Goal: Information Seeking & Learning: Check status

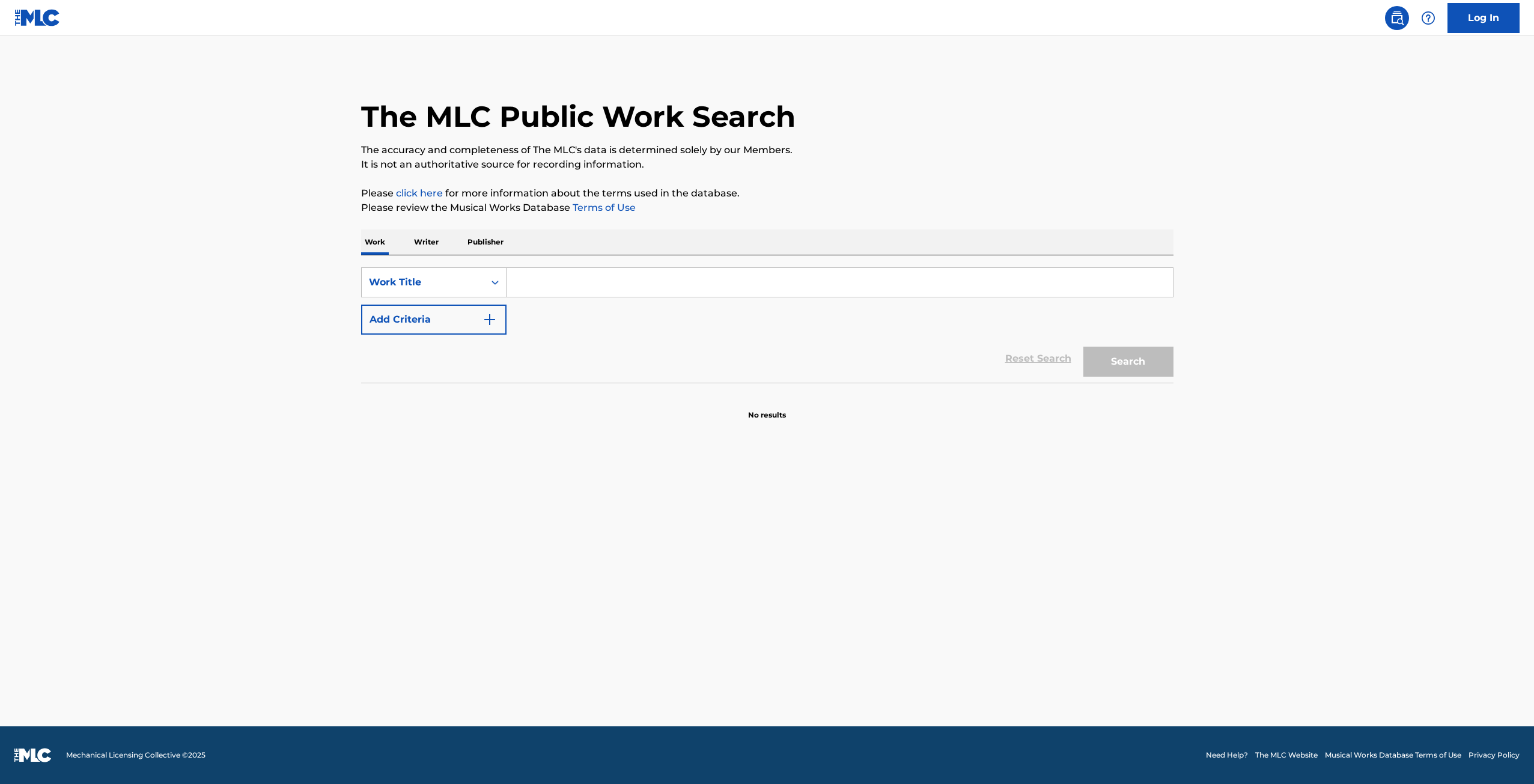
click at [759, 290] on input "Search Form" at bounding box center [839, 282] width 666 height 28
click at [1127, 377] on div "Search" at bounding box center [1126, 358] width 97 height 48
click at [1134, 366] on button "Search" at bounding box center [1129, 362] width 90 height 30
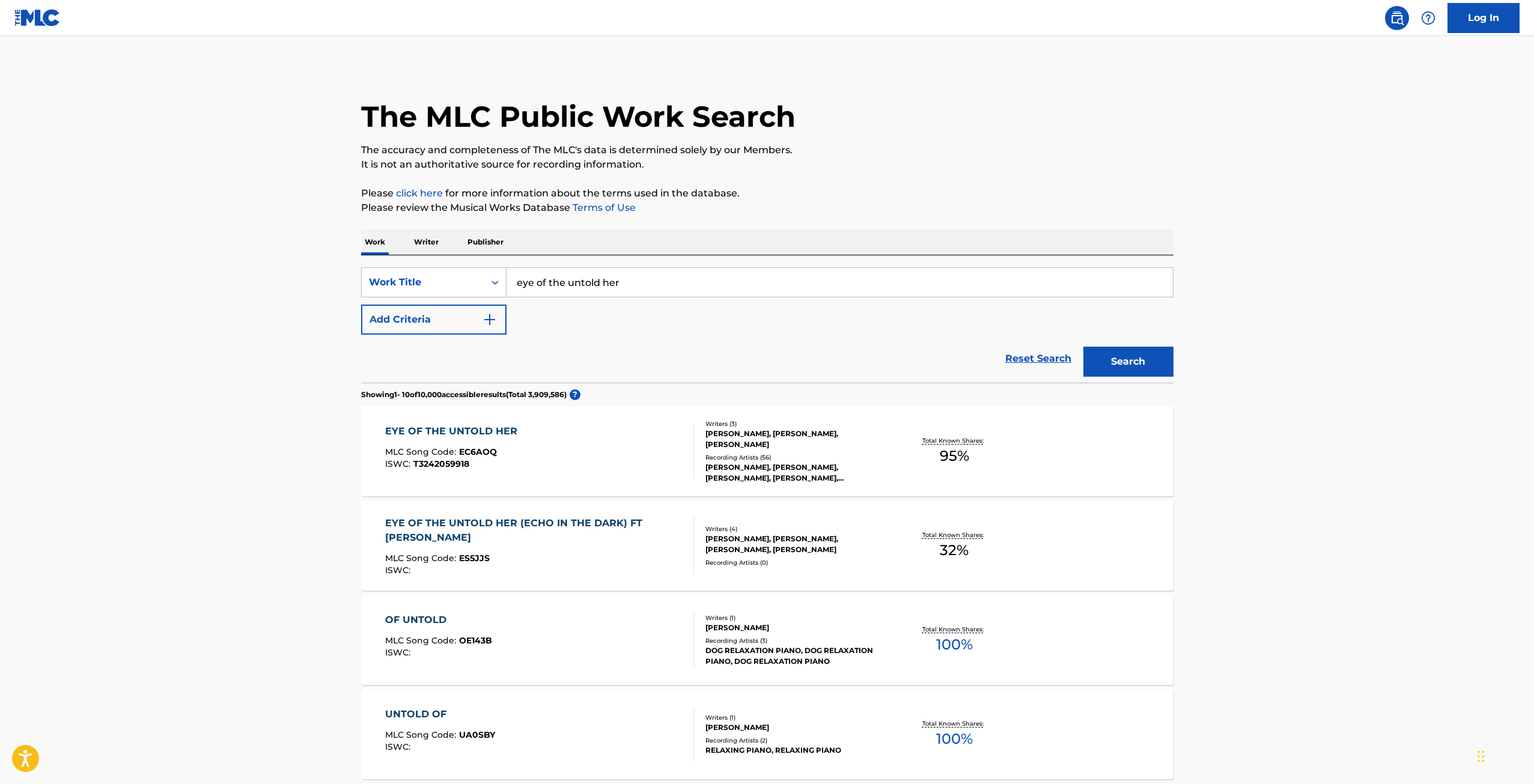
click at [652, 285] on input "eye of the untold her" at bounding box center [839, 282] width 666 height 28
drag, startPoint x: 651, startPoint y: 281, endPoint x: 517, endPoint y: 263, distance: 135.2
click at [531, 265] on div "SearchWithCriteria01c9ca78-ccb1-4ed7-b1f5-83e9eda77875 Work Title eye of the un…" at bounding box center [767, 319] width 812 height 127
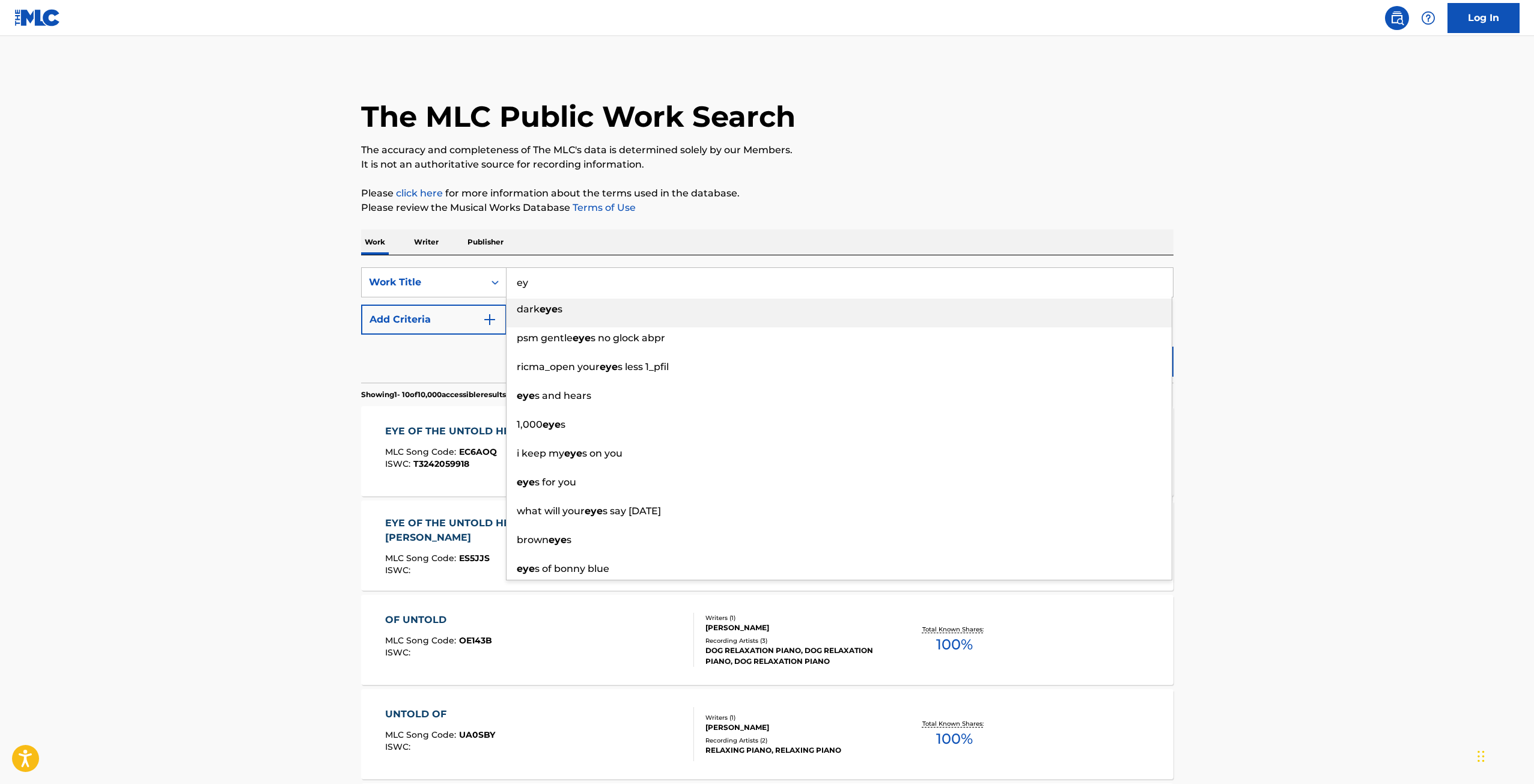
type input "e"
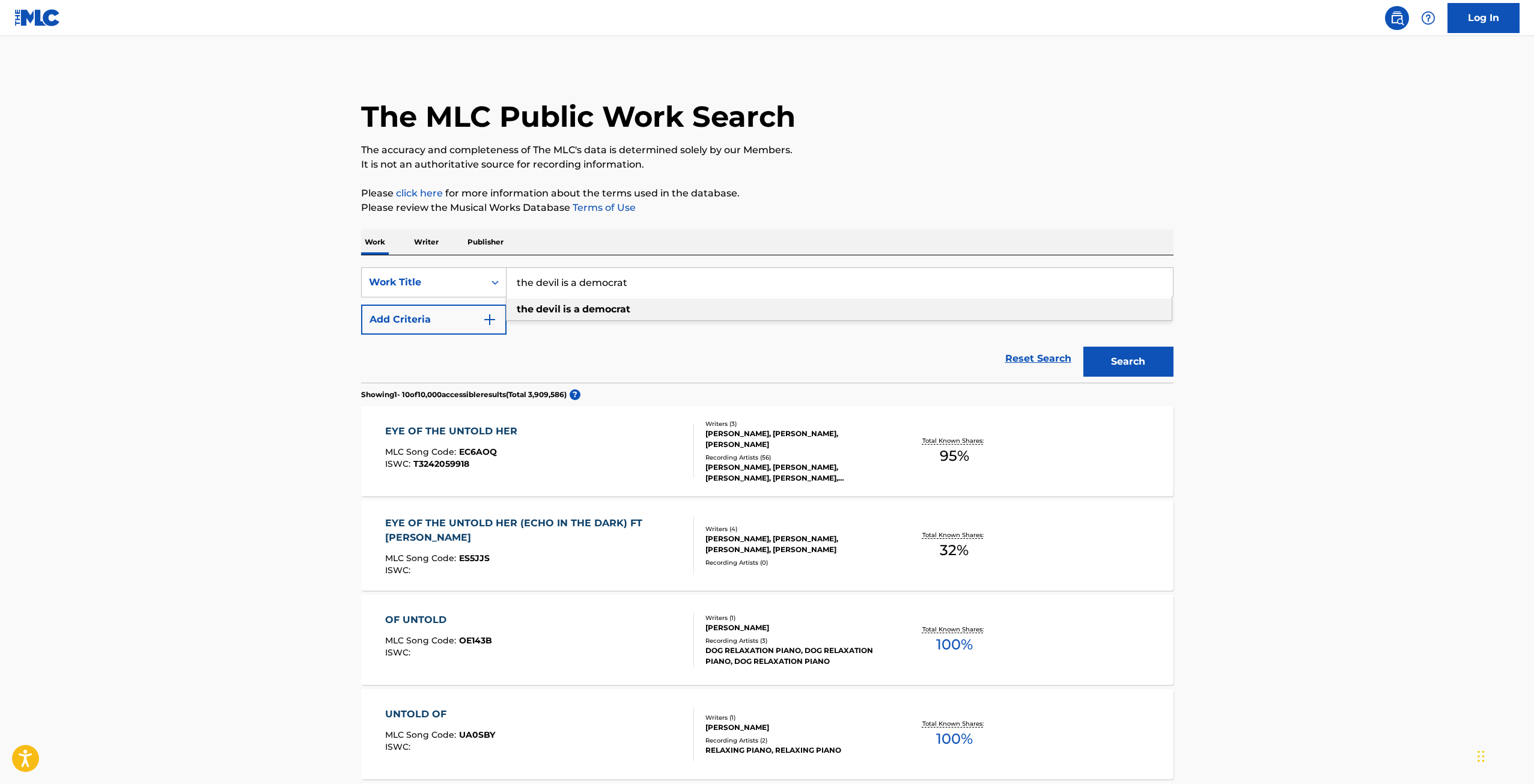
type input "the devil is a democrat"
click at [1134, 381] on div "Search" at bounding box center [1126, 358] width 97 height 48
click at [1129, 372] on button "Search" at bounding box center [1129, 362] width 90 height 30
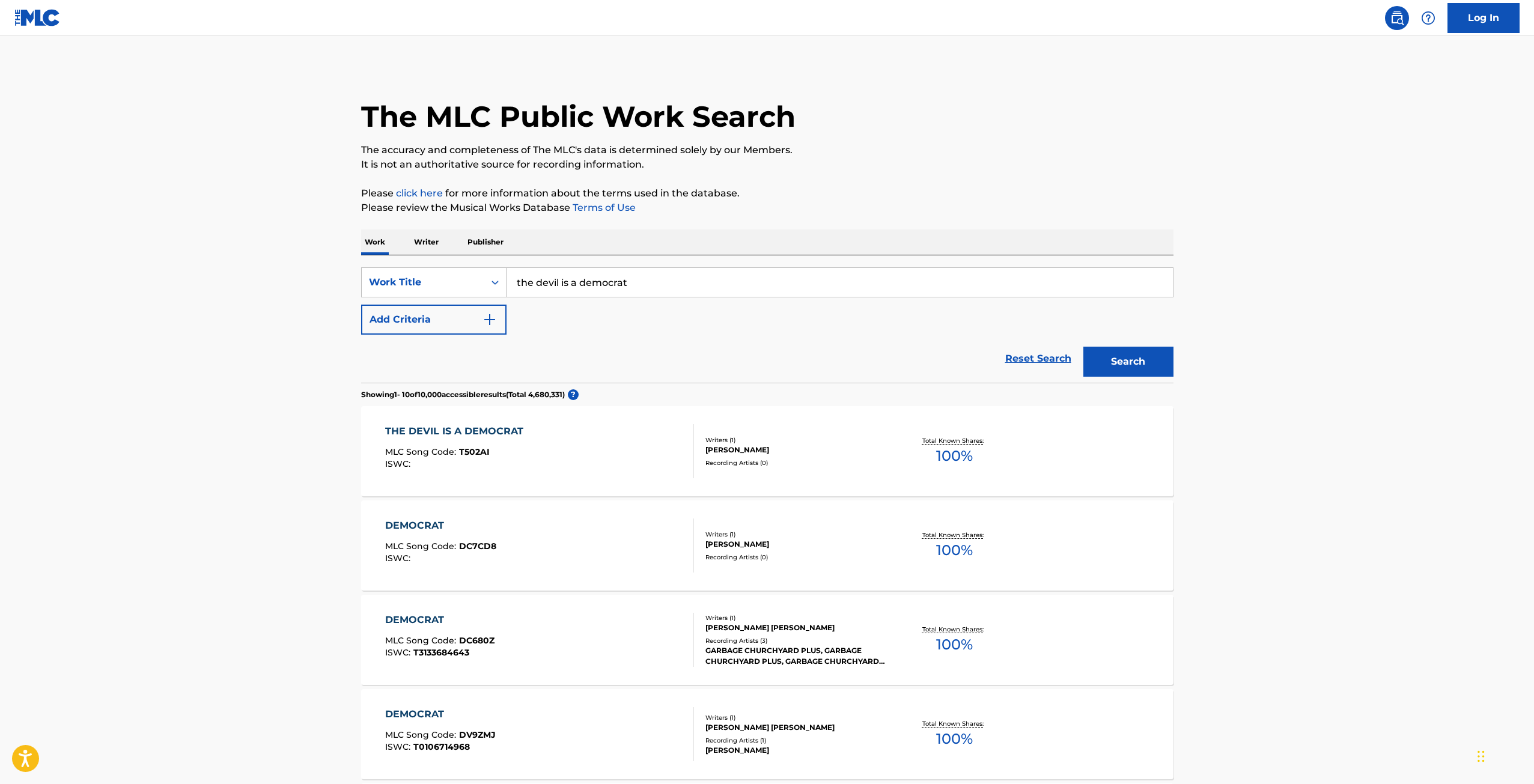
click at [638, 278] on input "the devil is a democrat" at bounding box center [839, 282] width 666 height 28
drag, startPoint x: 639, startPoint y: 277, endPoint x: 434, endPoint y: 301, distance: 206.4
click at [434, 301] on div "SearchWithCriteria01c9ca78-ccb1-4ed7-b1f5-83e9eda77875 Work Title the devil is …" at bounding box center [767, 301] width 812 height 67
type input "monday not sick anymore"
click at [1163, 358] on button "Search" at bounding box center [1129, 362] width 90 height 30
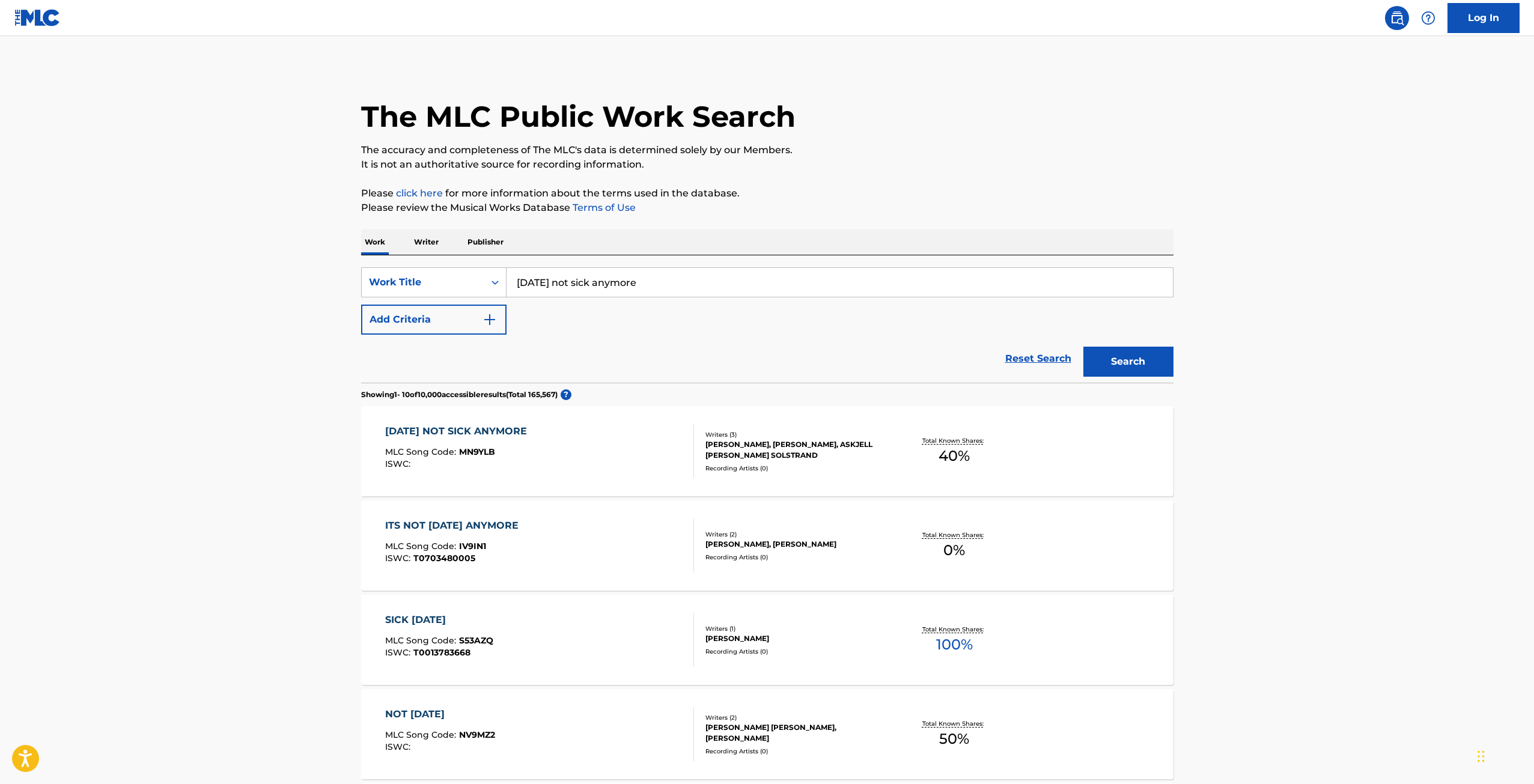
click at [1465, 16] on link "Log In" at bounding box center [1483, 18] width 72 height 30
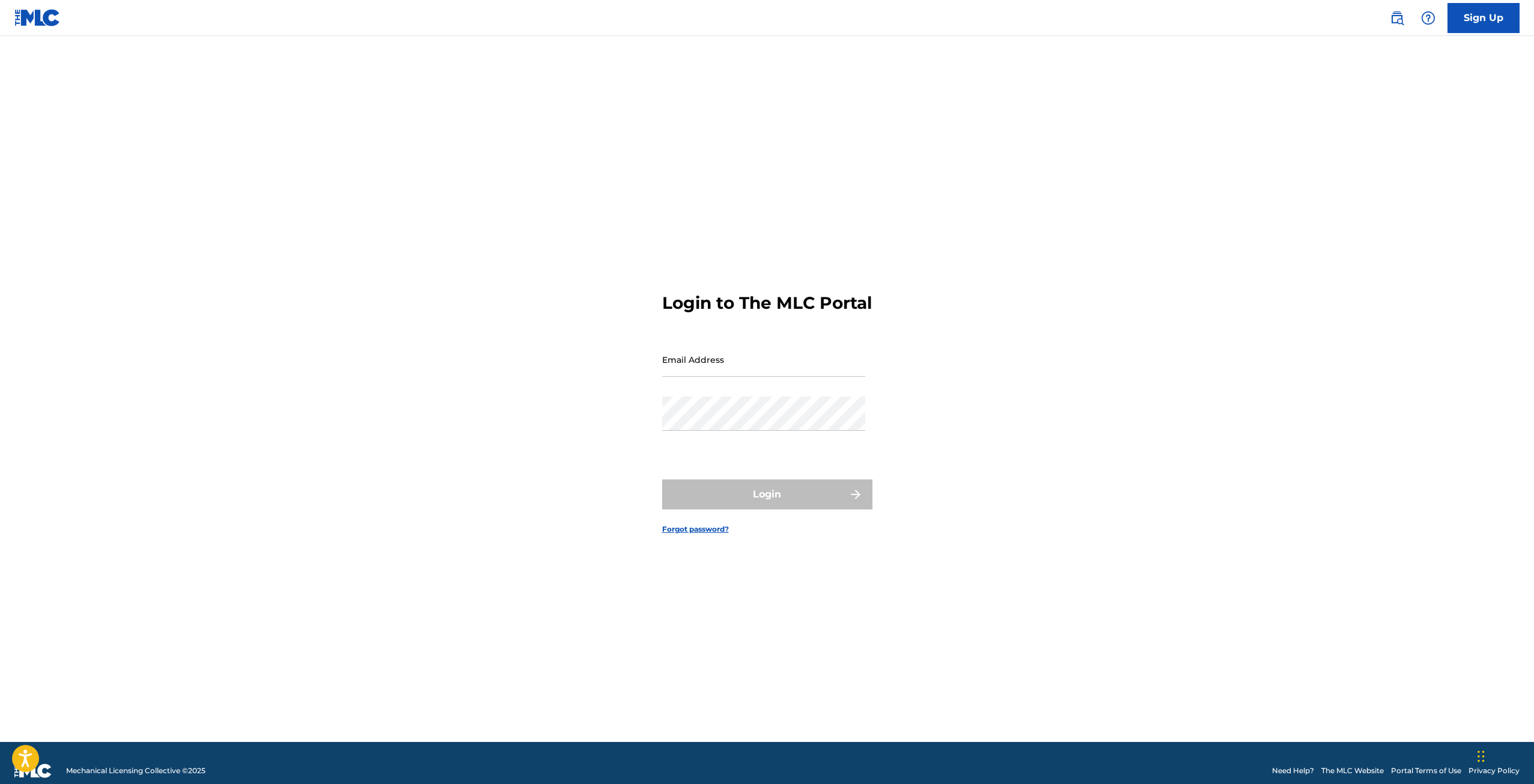
drag, startPoint x: 763, startPoint y: 372, endPoint x: 781, endPoint y: 319, distance: 56.0
click at [763, 372] on input "Email Address" at bounding box center [763, 359] width 203 height 34
click at [776, 372] on input "Email Address" at bounding box center [763, 359] width 203 height 34
type input "[EMAIL_ADDRESS][DOMAIN_NAME]"
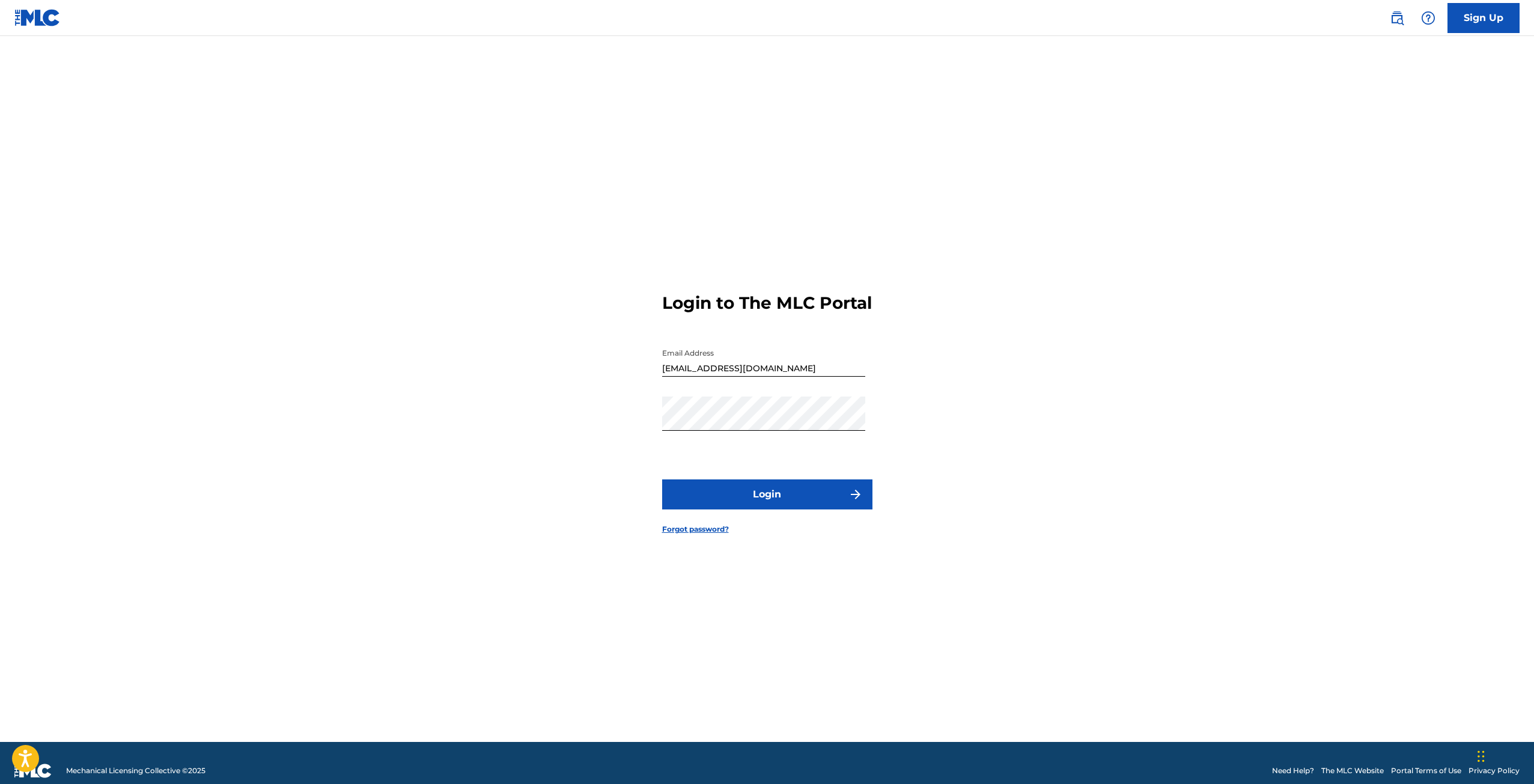
click at [765, 505] on button "Login" at bounding box center [767, 494] width 210 height 30
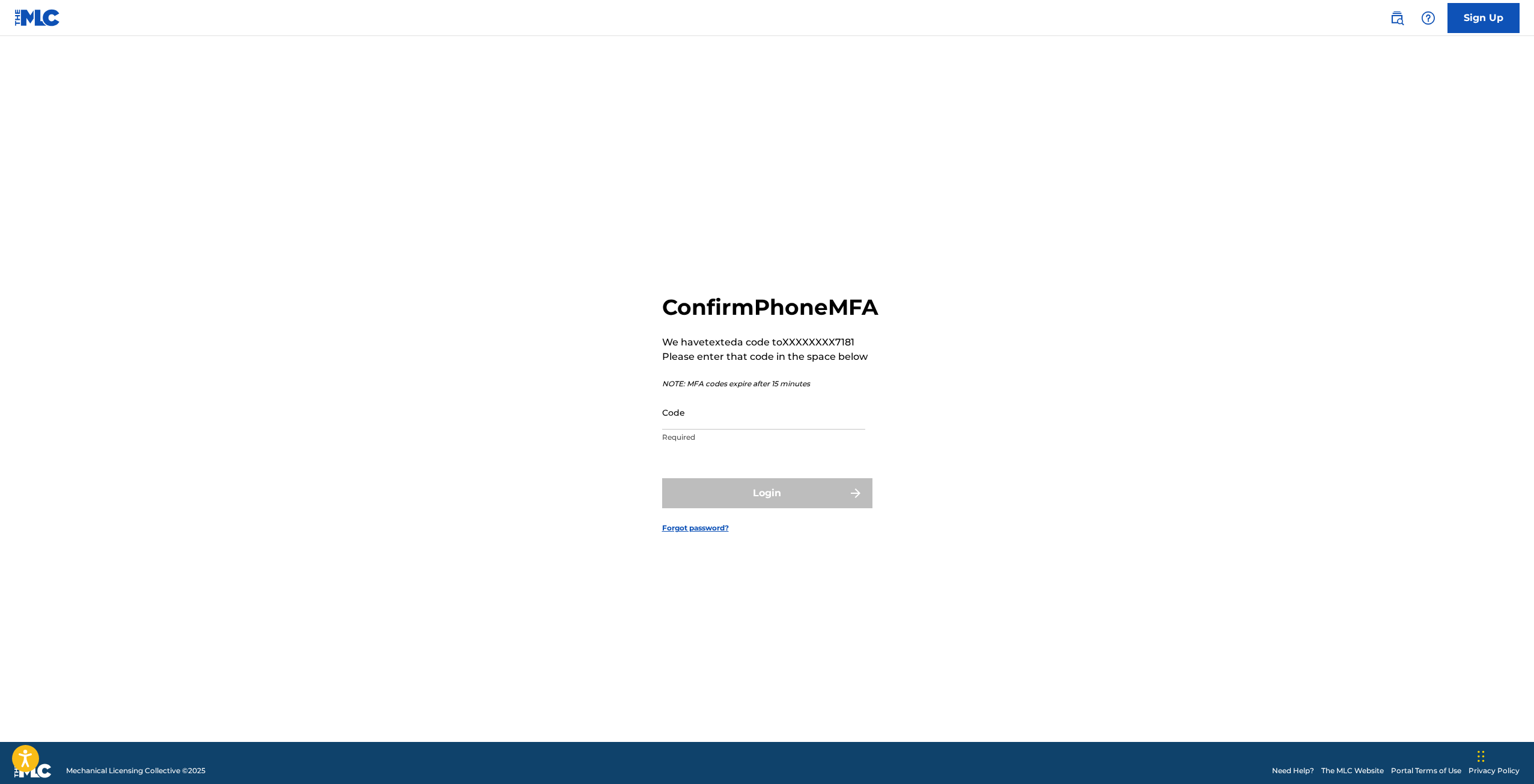
click at [767, 430] on input "Code" at bounding box center [763, 412] width 203 height 34
type input "929704"
click at [814, 499] on button "Login" at bounding box center [767, 494] width 210 height 30
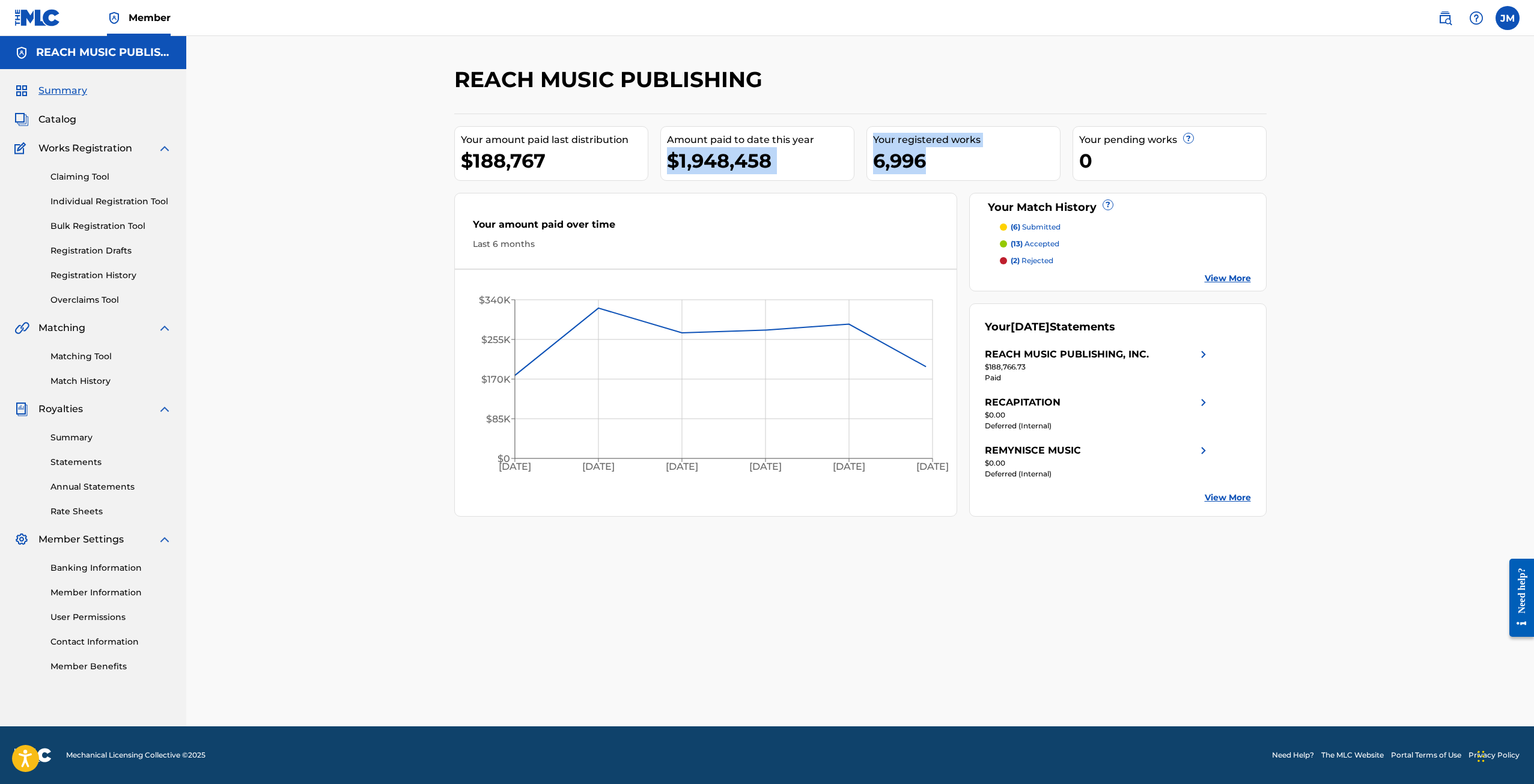
drag, startPoint x: 945, startPoint y: 154, endPoint x: 844, endPoint y: 133, distance: 103.2
click at [844, 133] on div "Your amount paid last distribution $188,767 Amount paid to date this year $1,94…" at bounding box center [860, 316] width 812 height 403
click at [844, 133] on div "Amount paid to date this year" at bounding box center [760, 140] width 187 height 14
click at [65, 117] on span "Catalog" at bounding box center [58, 119] width 38 height 14
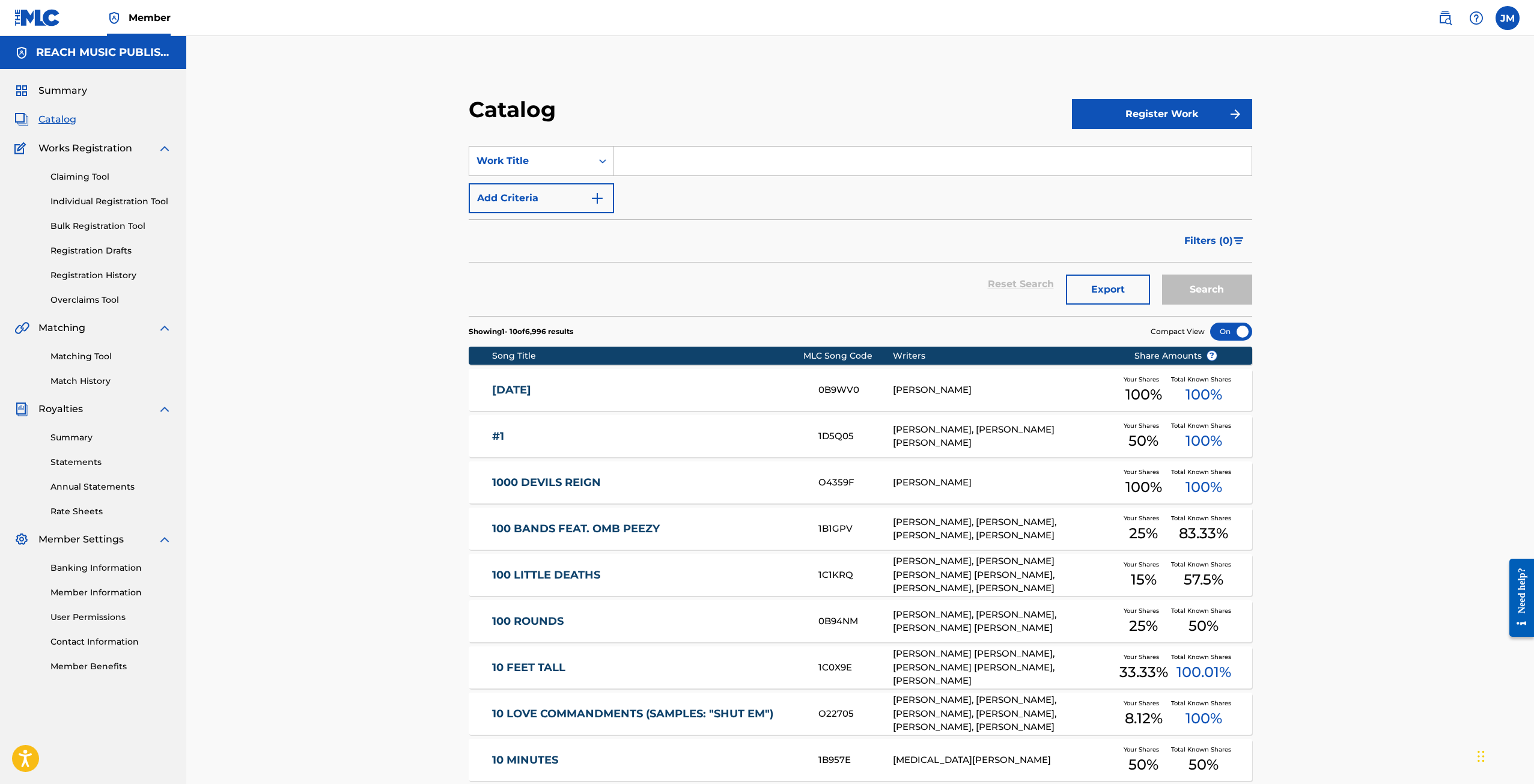
click at [839, 163] on input "Search Form" at bounding box center [933, 161] width 638 height 28
type input "the devil is a democrat"
click at [1184, 305] on div "Search" at bounding box center [1205, 284] width 97 height 44
click at [1187, 306] on div "Reset Search Export Search" at bounding box center [861, 290] width 784 height 54
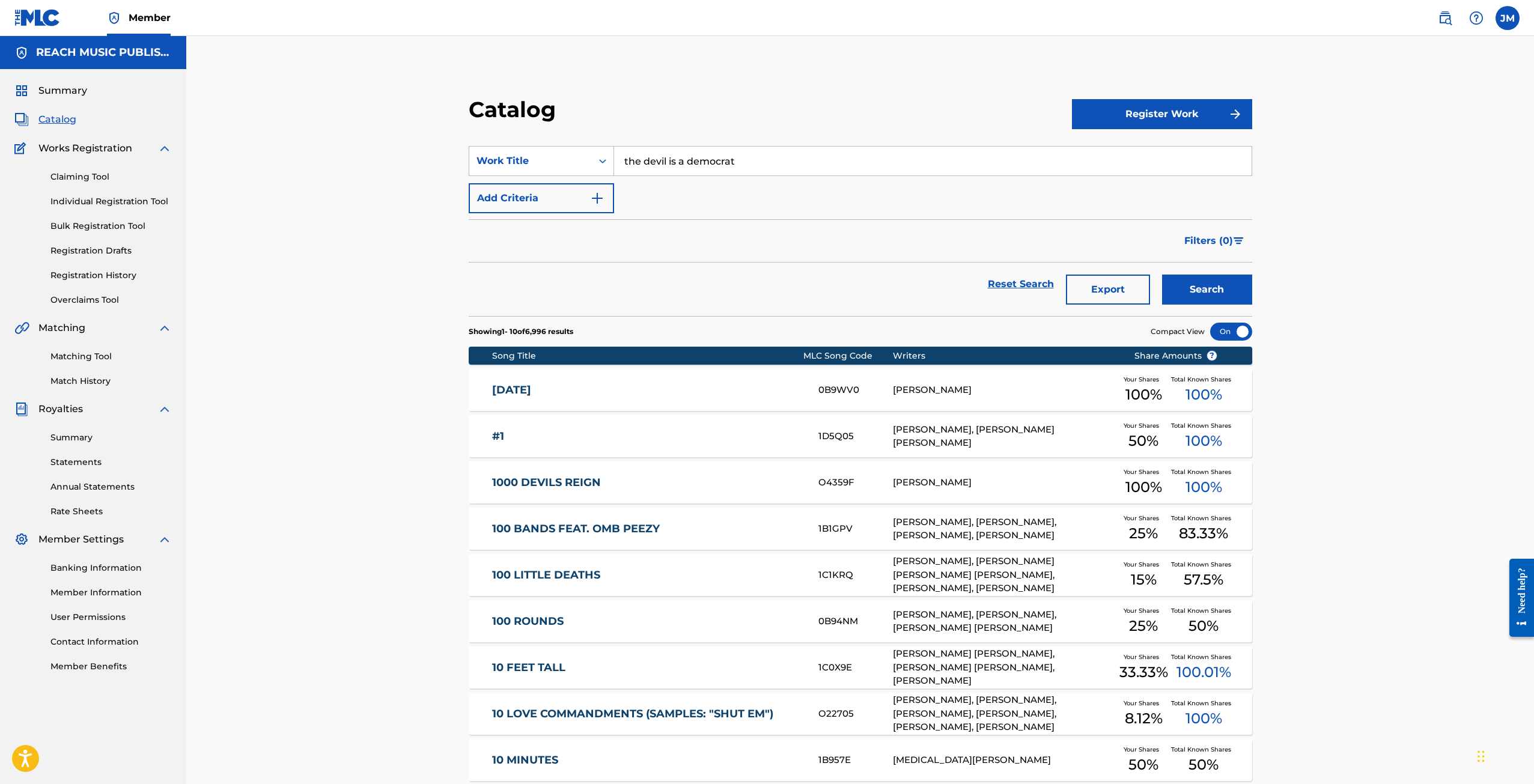
click at [1189, 298] on button "Search" at bounding box center [1207, 290] width 90 height 30
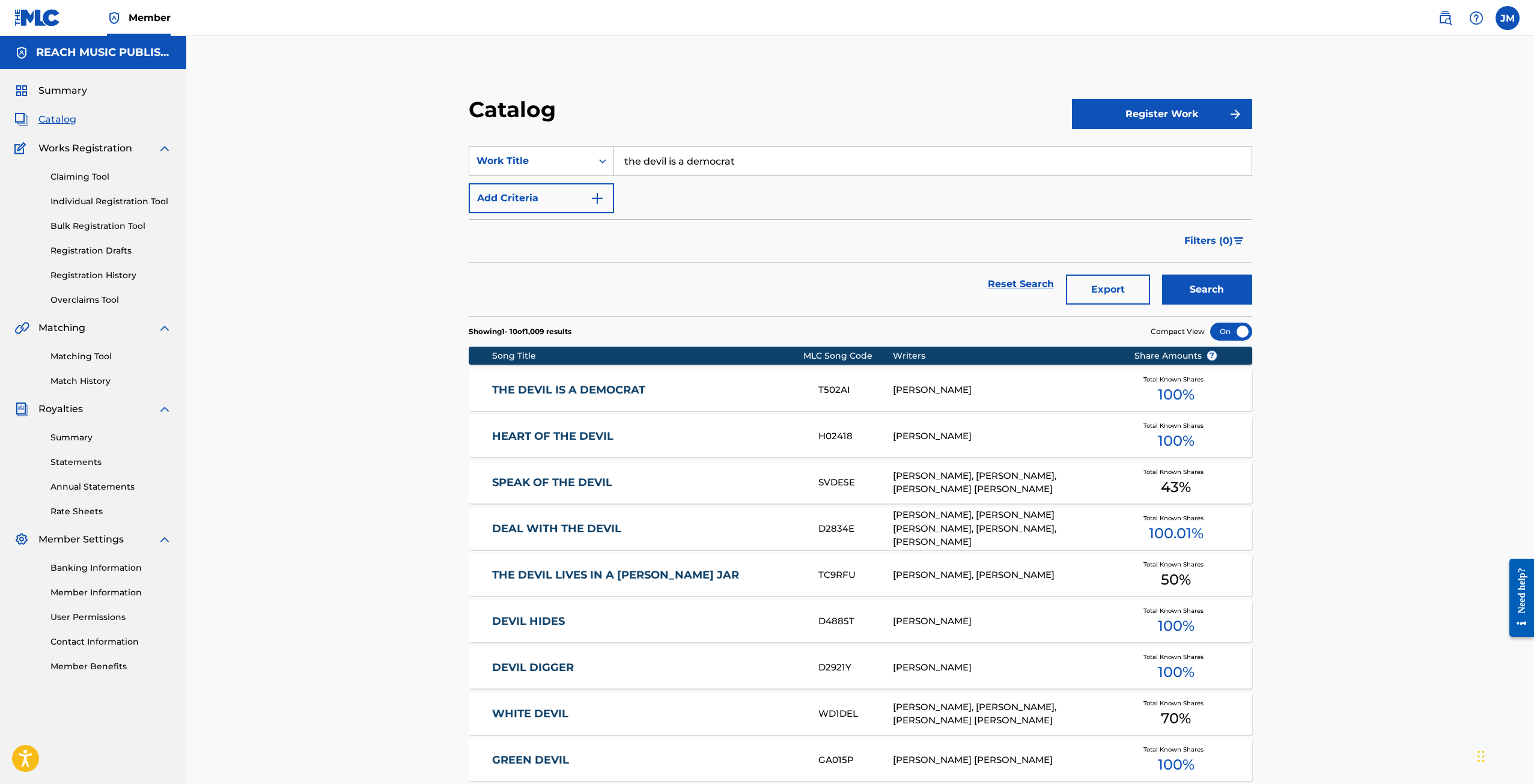
click at [865, 377] on div "THE DEVIL IS A DEMOCRAT T502AI [PERSON_NAME] Total Known Shares 100 %" at bounding box center [861, 389] width 784 height 42
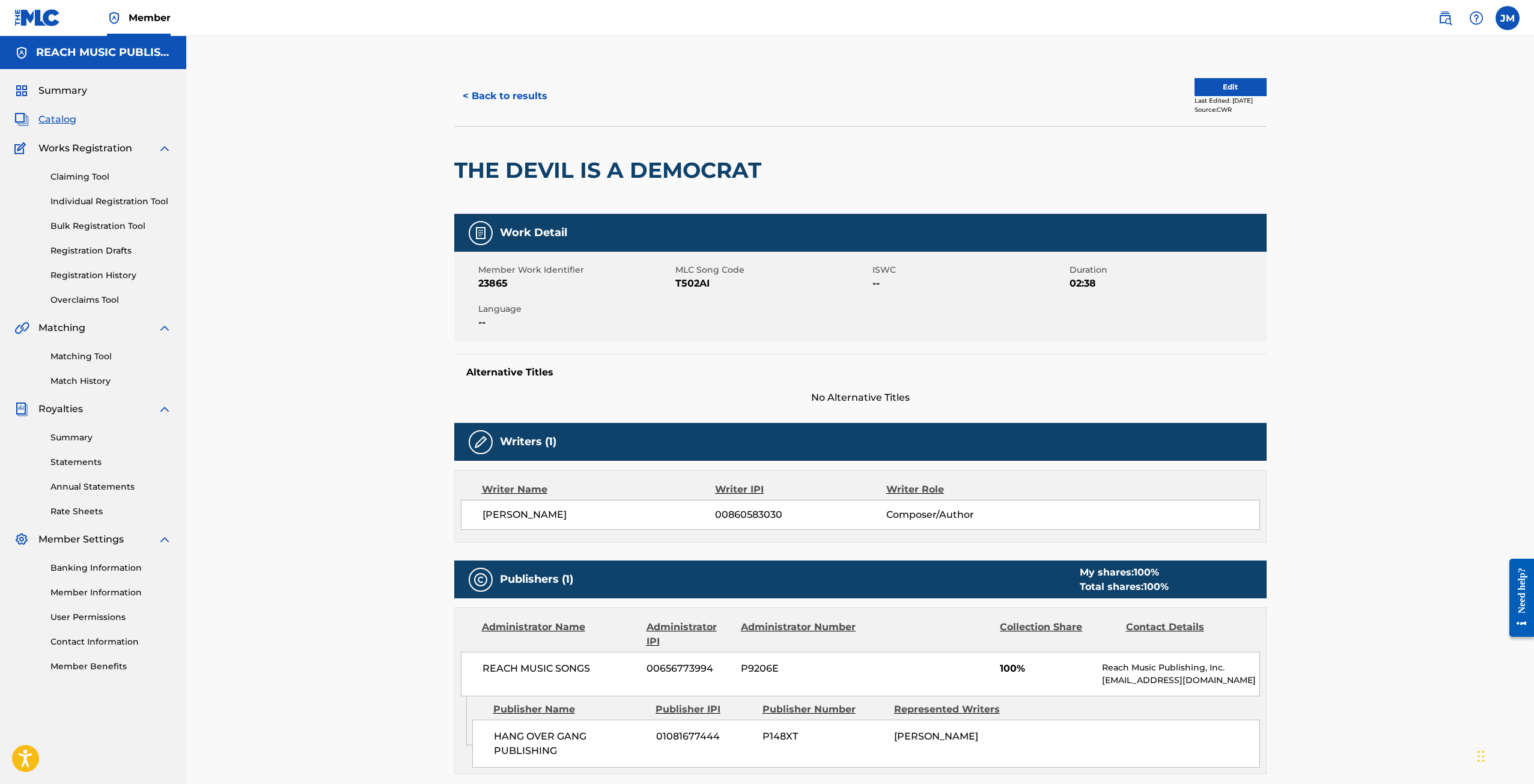
scroll to position [191, 0]
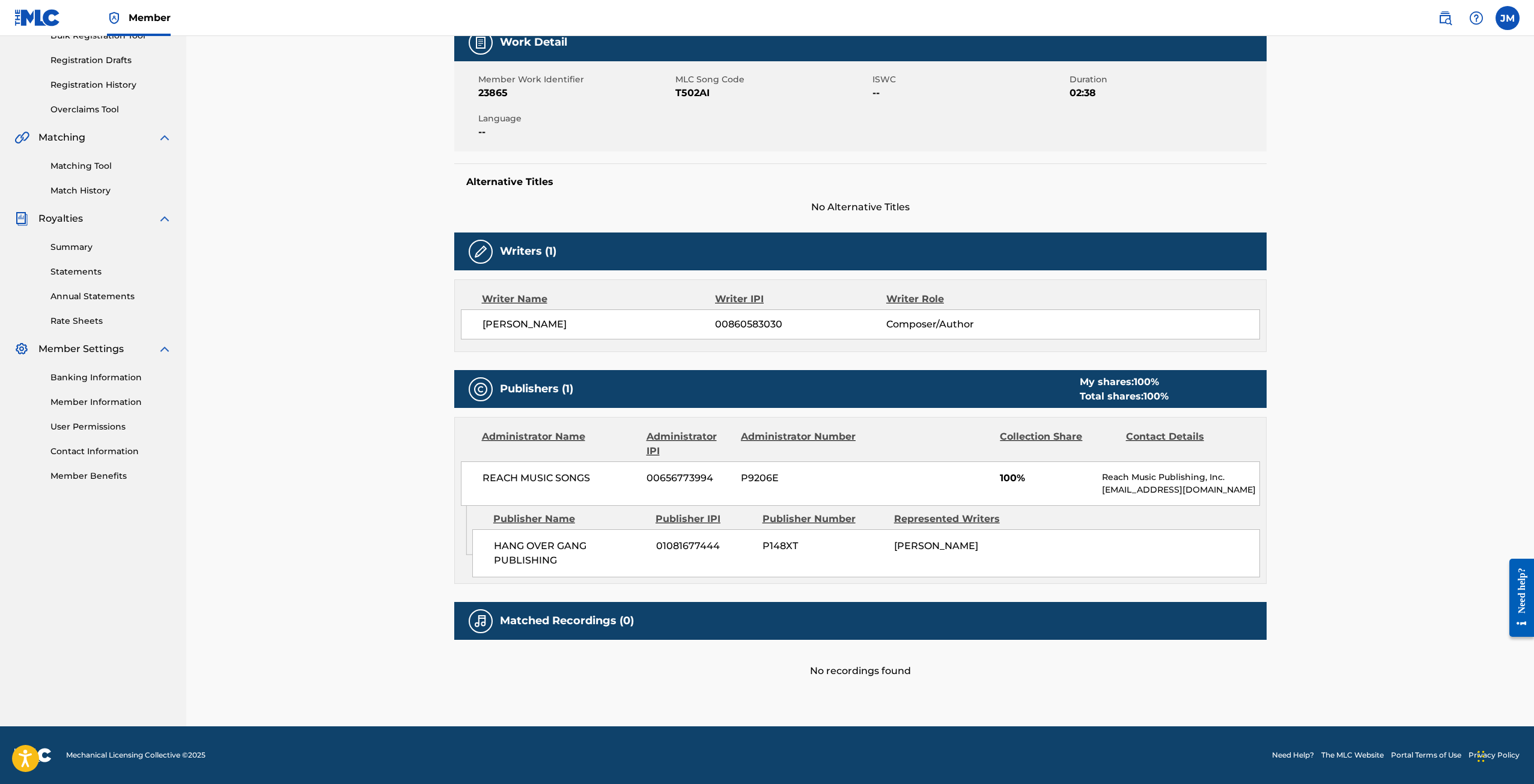
click at [866, 663] on div "No recordings found" at bounding box center [860, 659] width 812 height 39
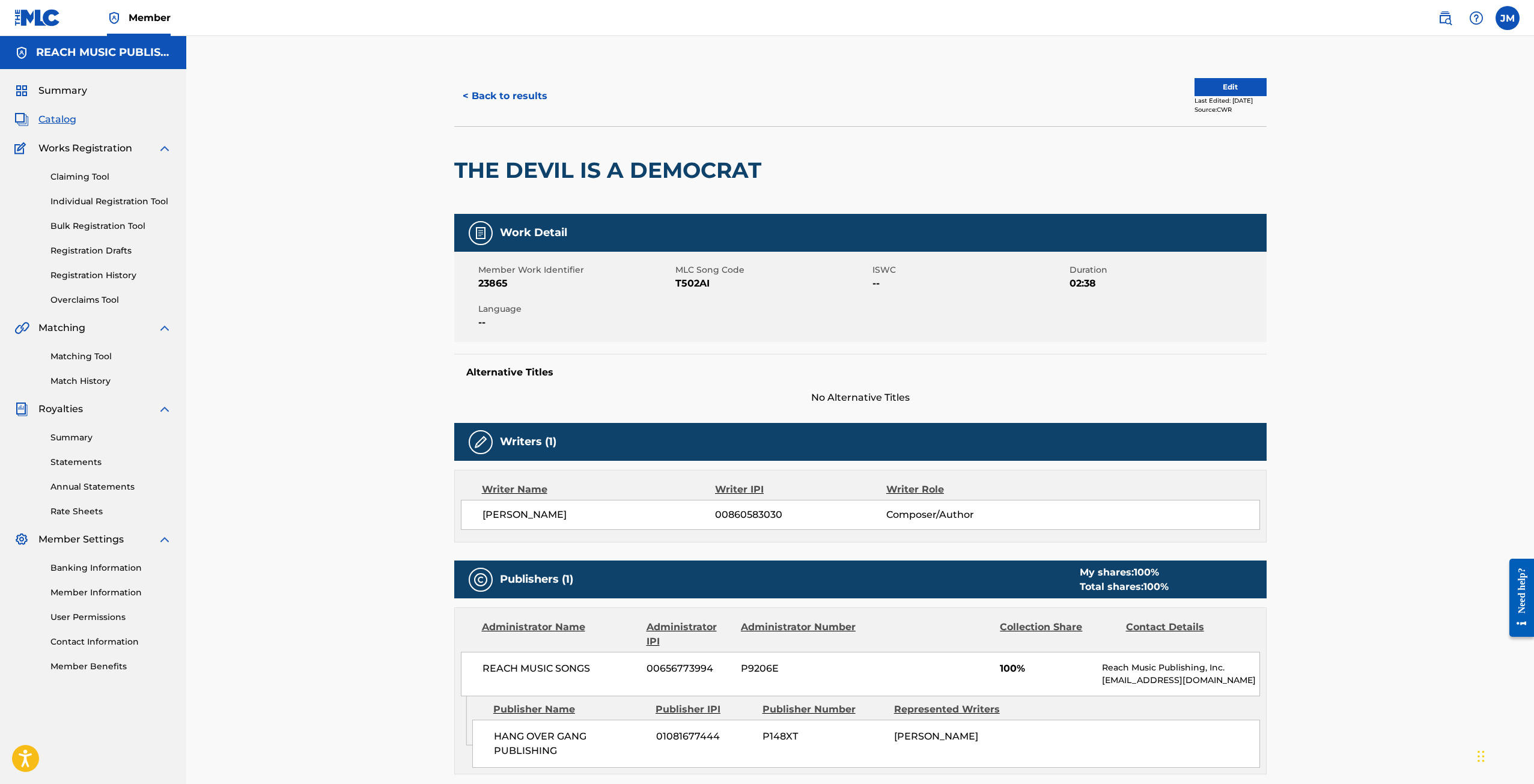
click at [1206, 85] on button "Edit" at bounding box center [1230, 87] width 72 height 18
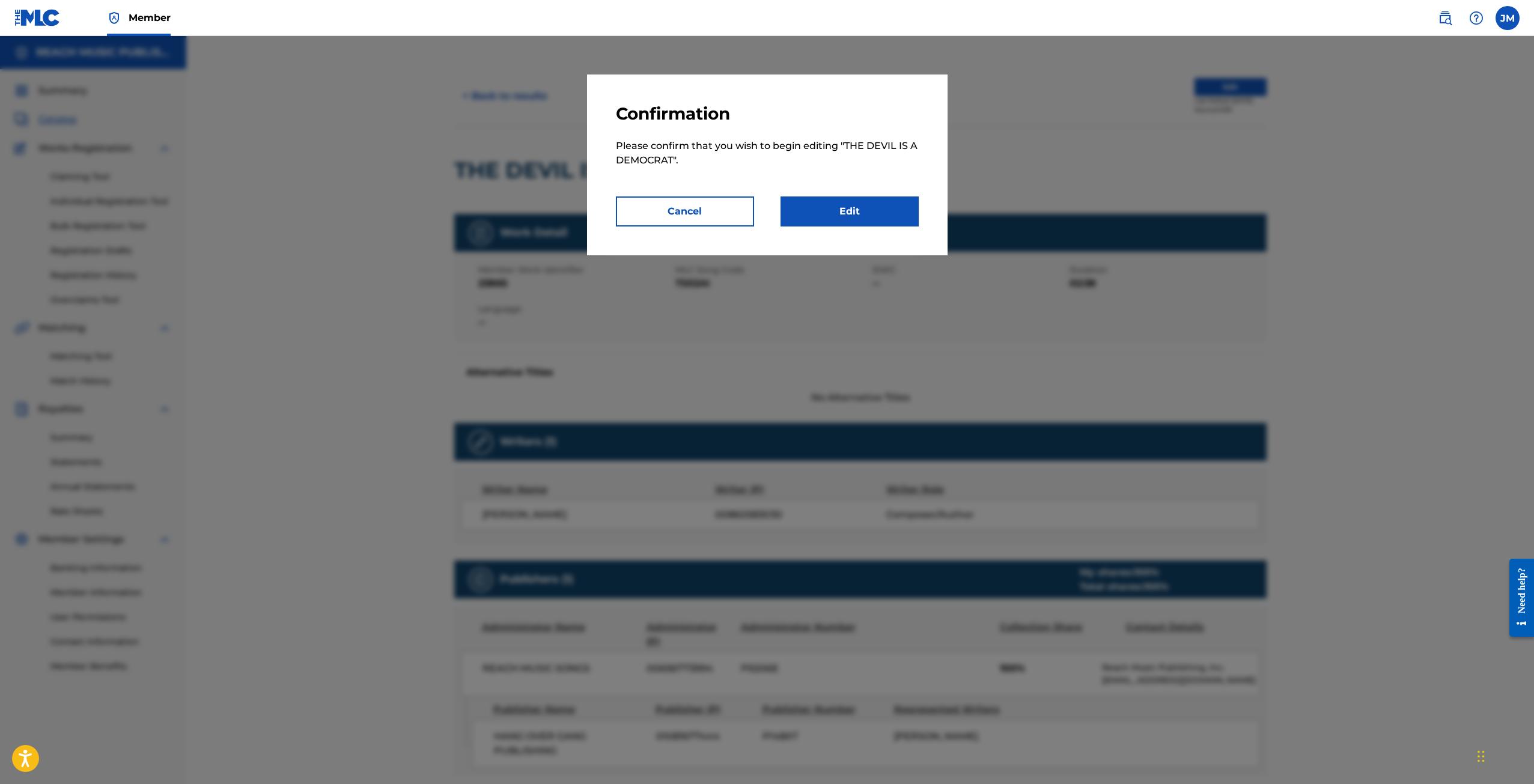
click at [855, 211] on link "Edit" at bounding box center [850, 211] width 138 height 30
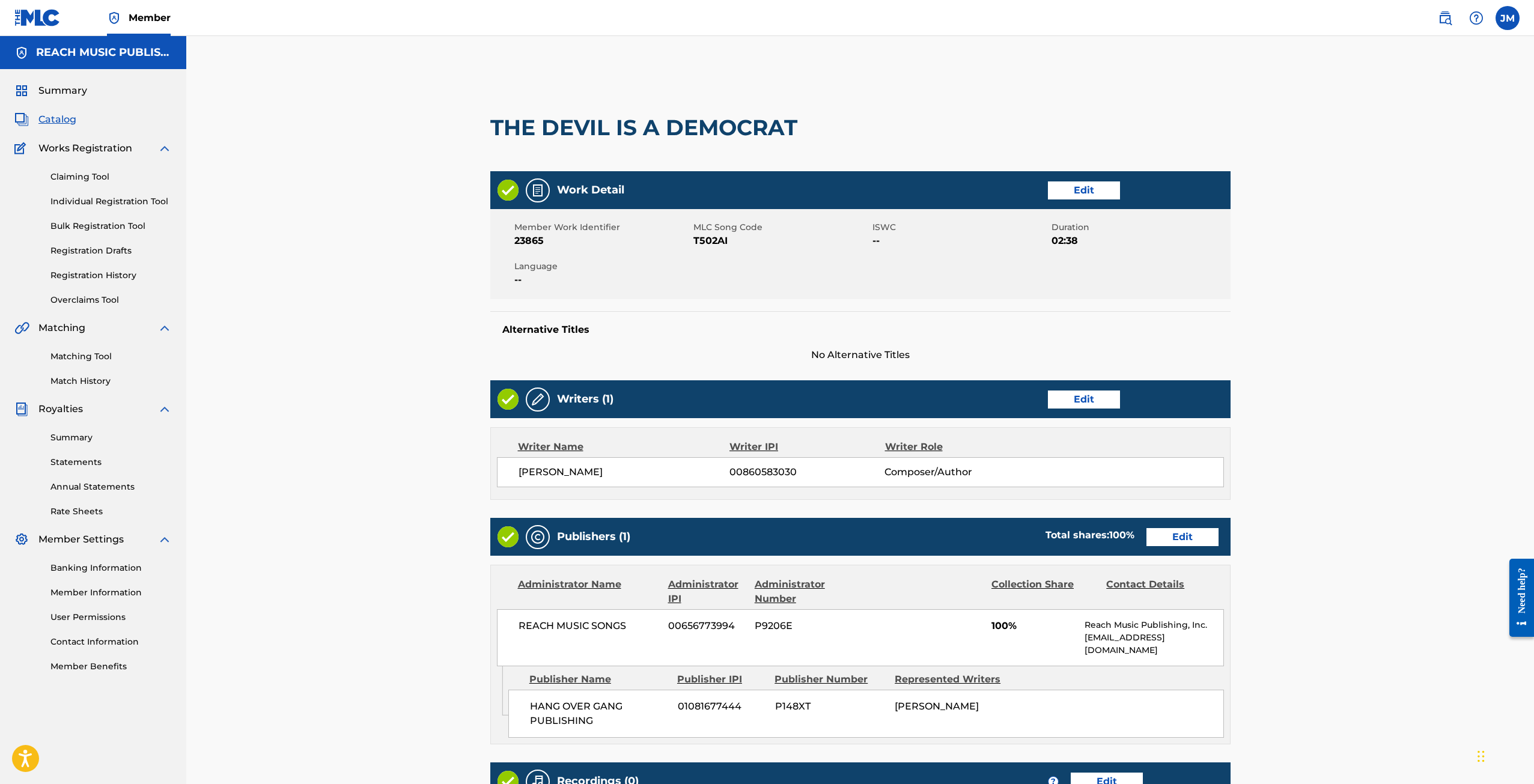
scroll to position [178, 0]
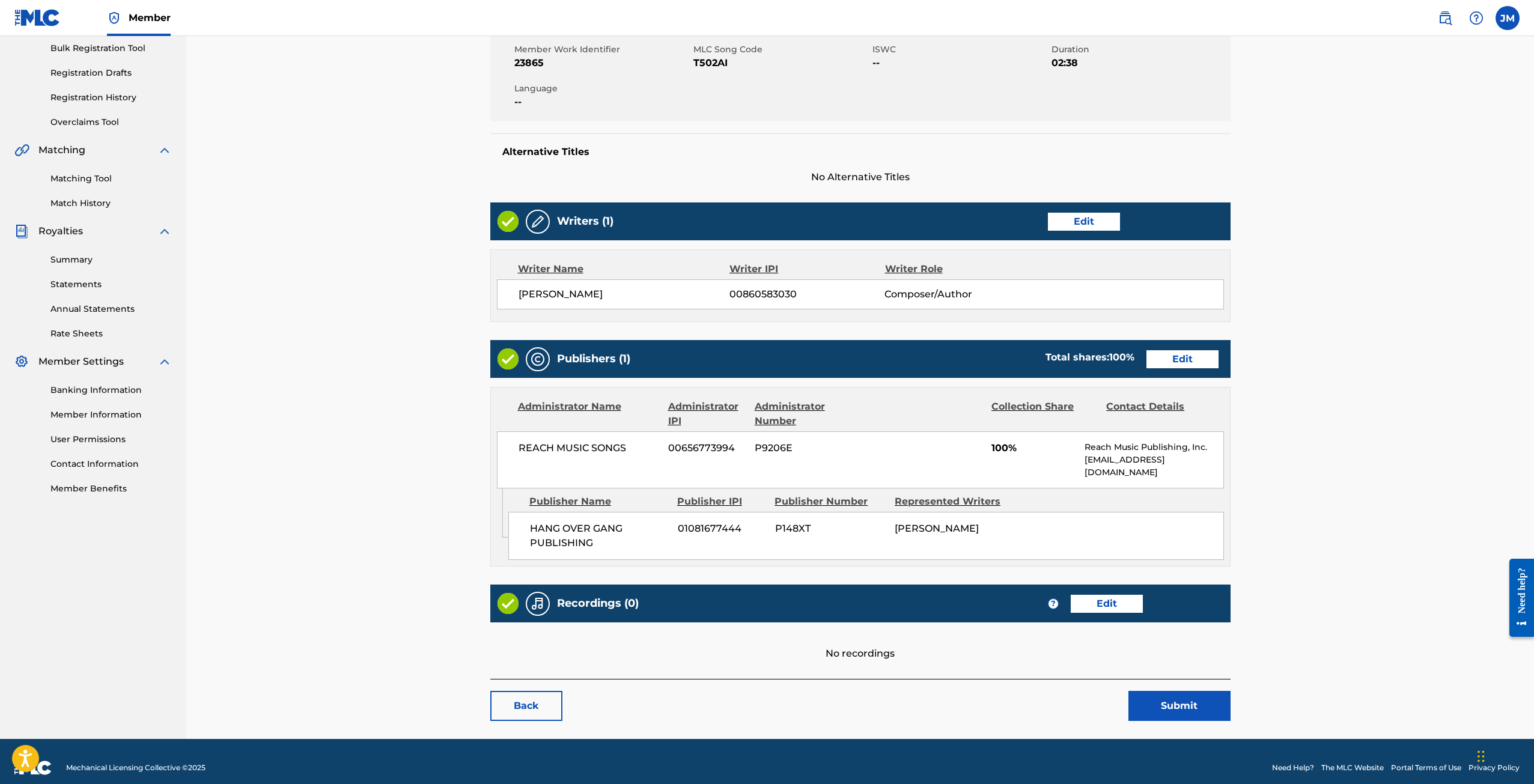
click at [1115, 597] on link "Edit" at bounding box center [1107, 604] width 72 height 18
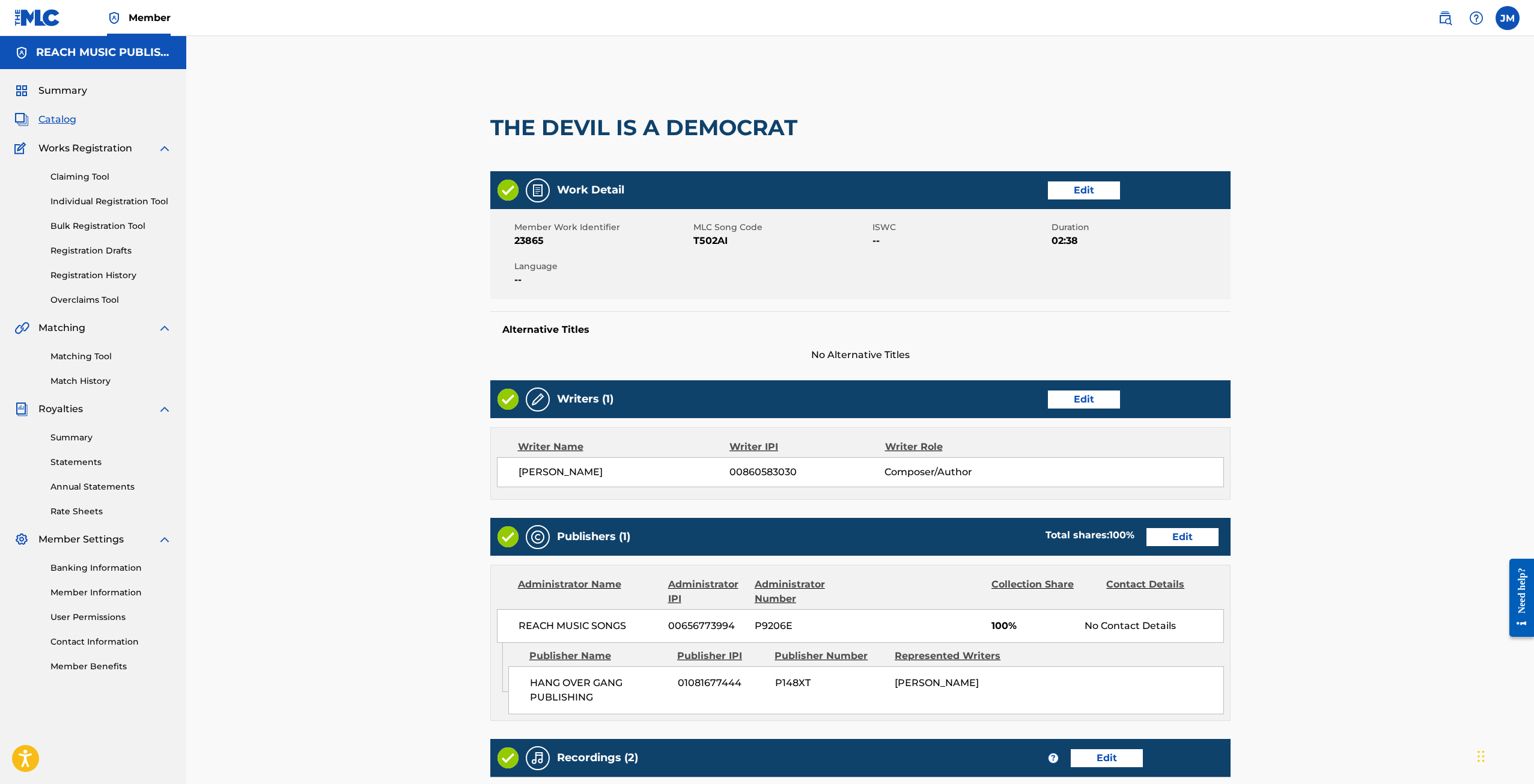
scroll to position [178, 0]
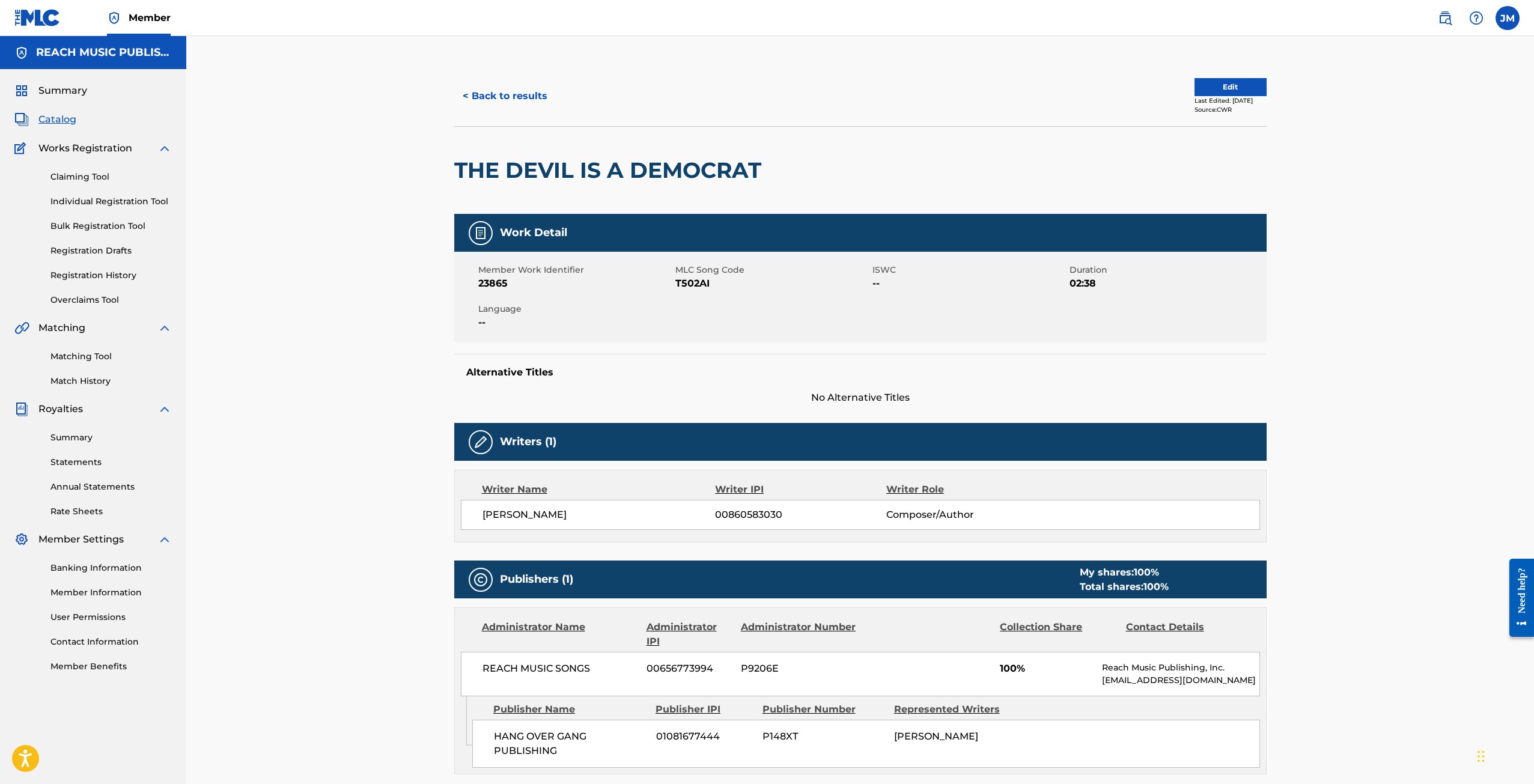
click at [78, 271] on link "Registration History" at bounding box center [111, 275] width 121 height 13
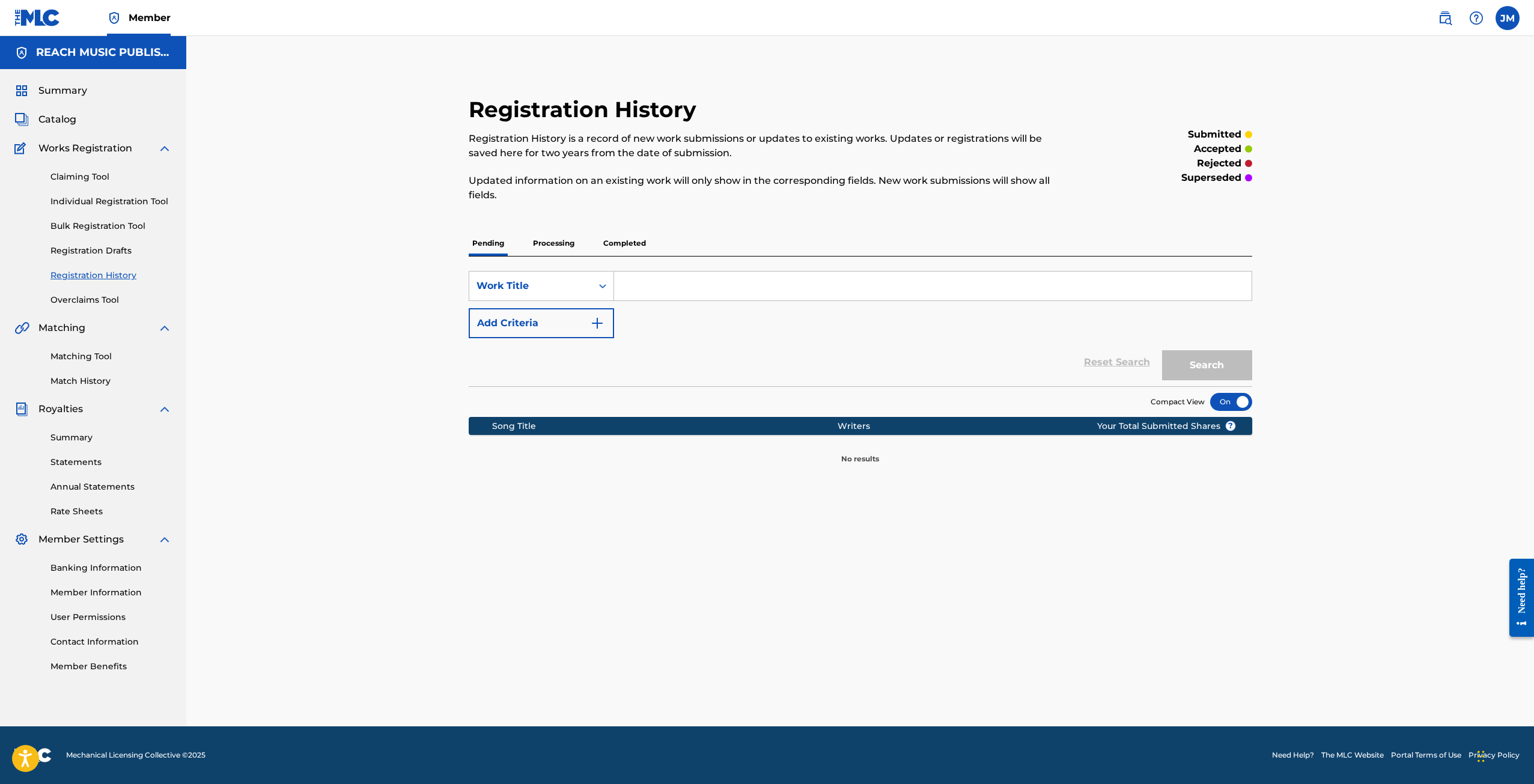
click at [549, 241] on p "Processing" at bounding box center [554, 244] width 49 height 25
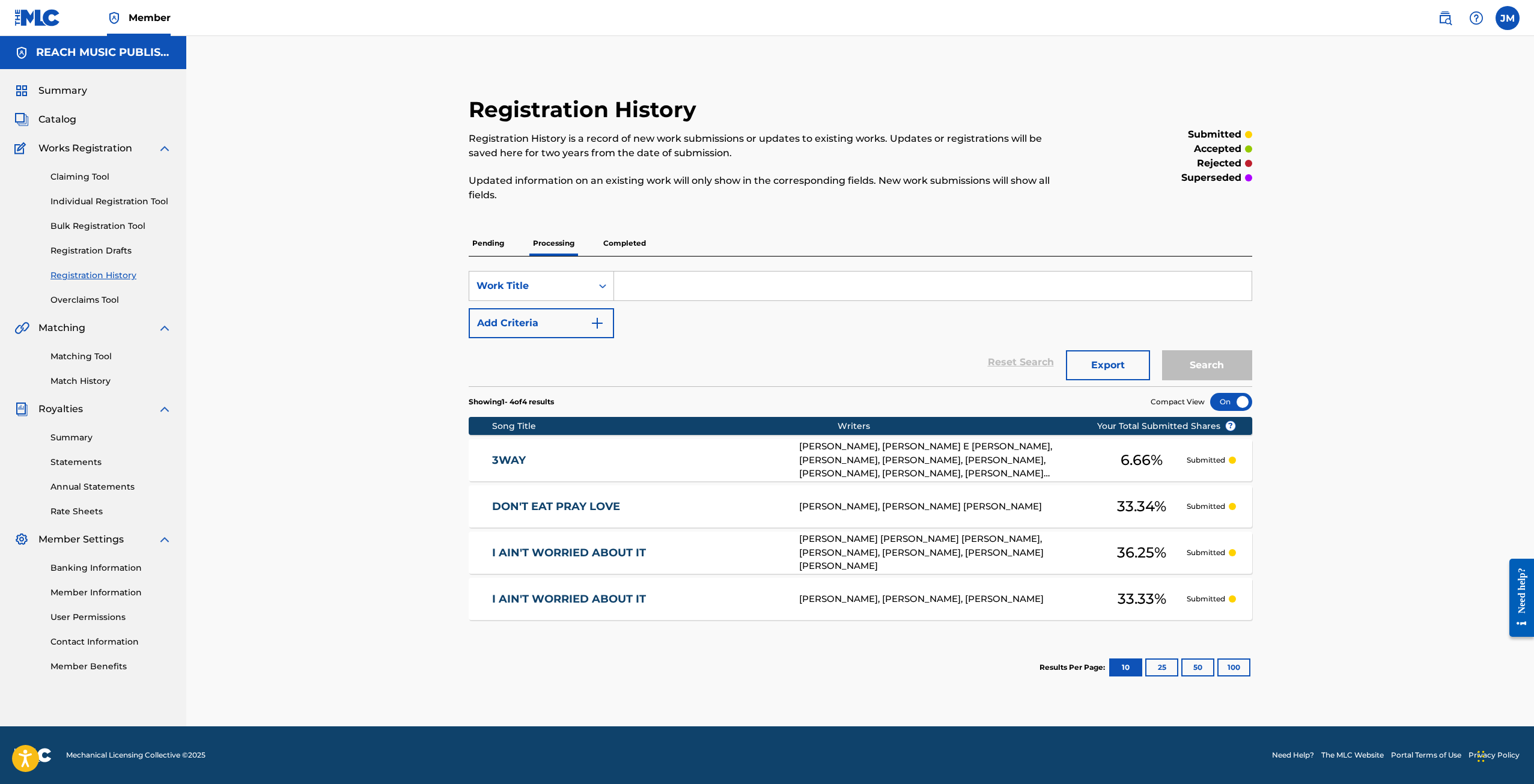
click at [821, 212] on div "Registration History Registration History is a record of new work submissions o…" at bounding box center [771, 157] width 604 height 120
drag, startPoint x: 612, startPoint y: 241, endPoint x: 604, endPoint y: 241, distance: 8.0
click at [612, 241] on p "Completed" at bounding box center [624, 244] width 50 height 25
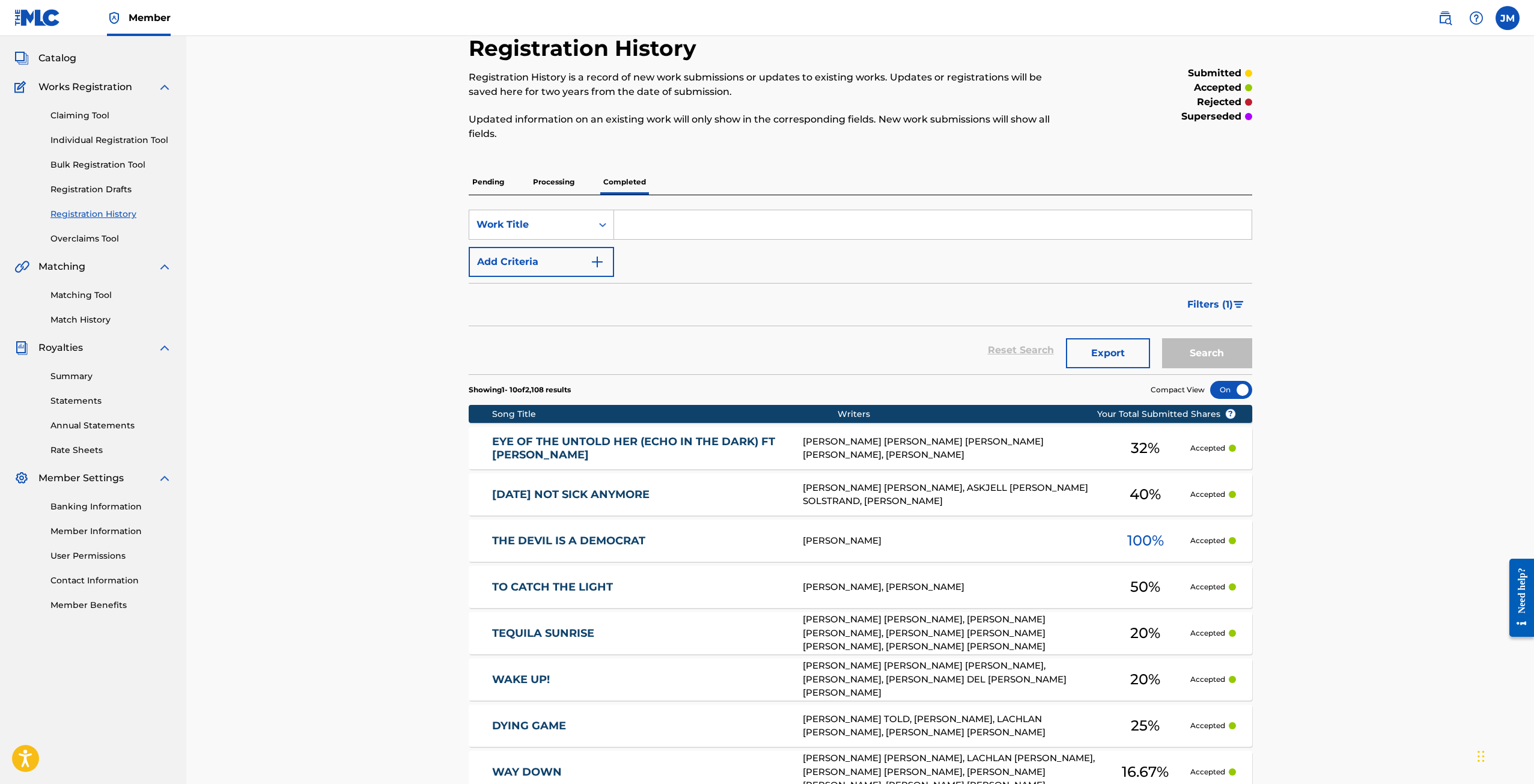
scroll to position [301, 0]
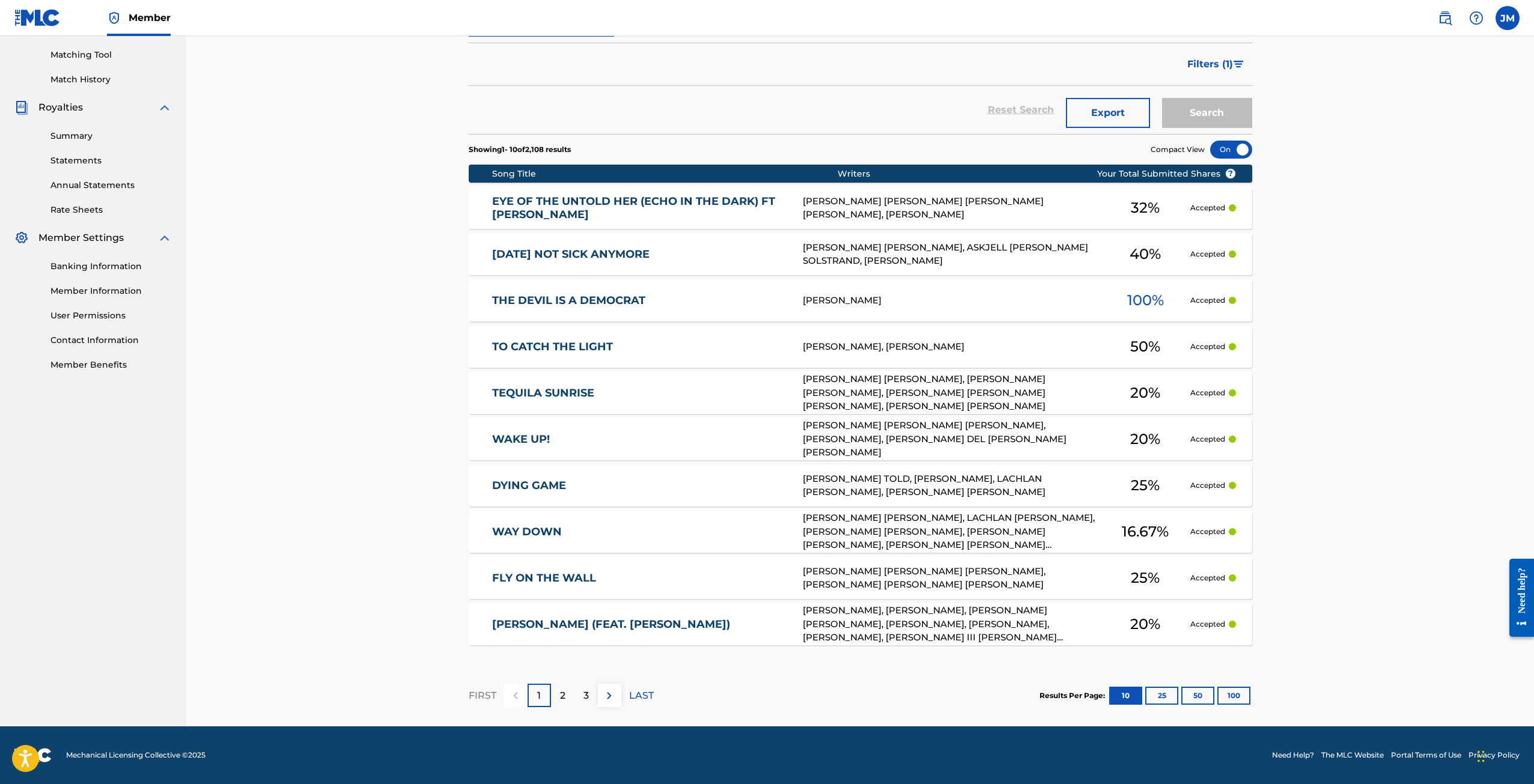
click at [1229, 691] on button "100" at bounding box center [1234, 695] width 33 height 18
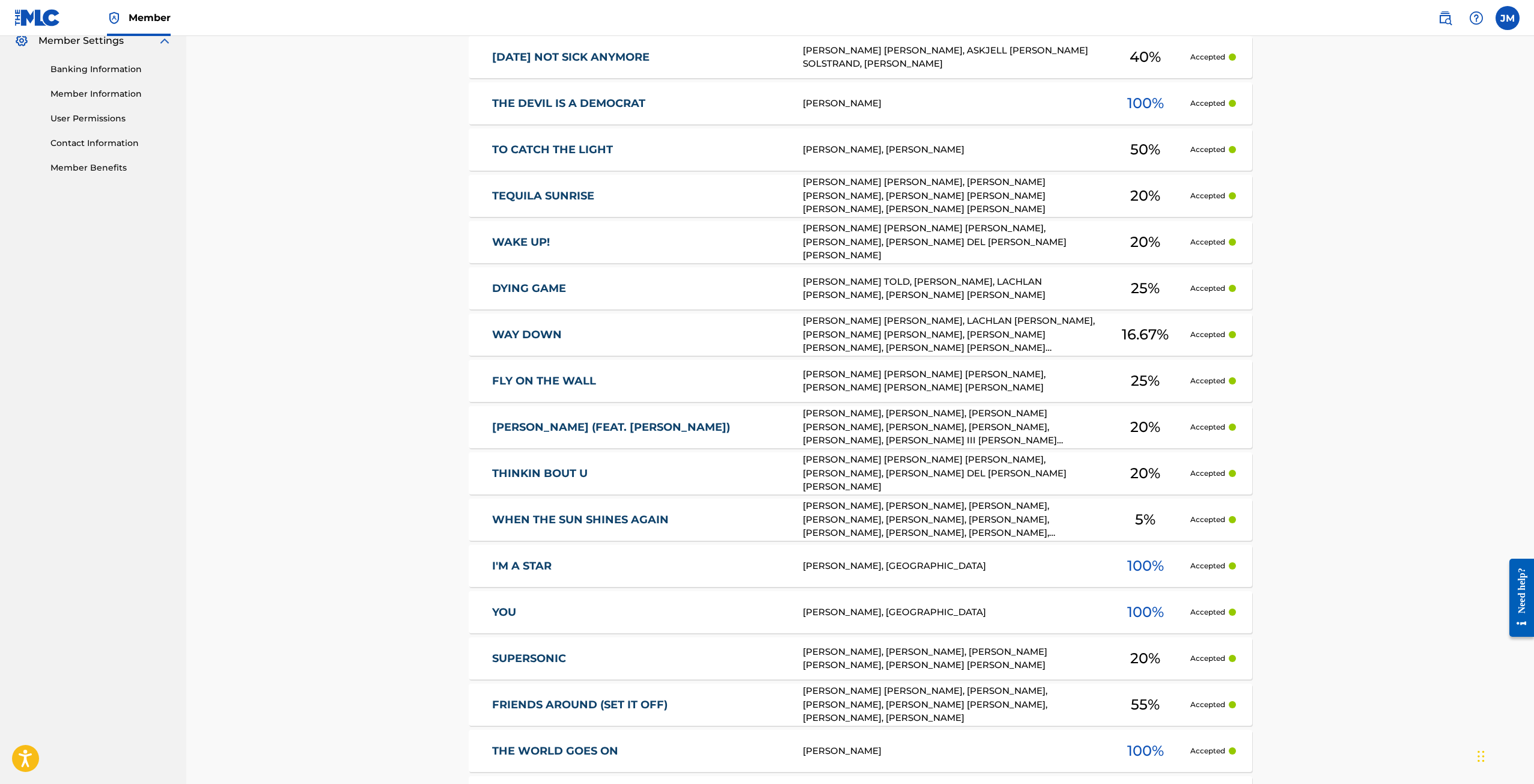
scroll to position [0, 0]
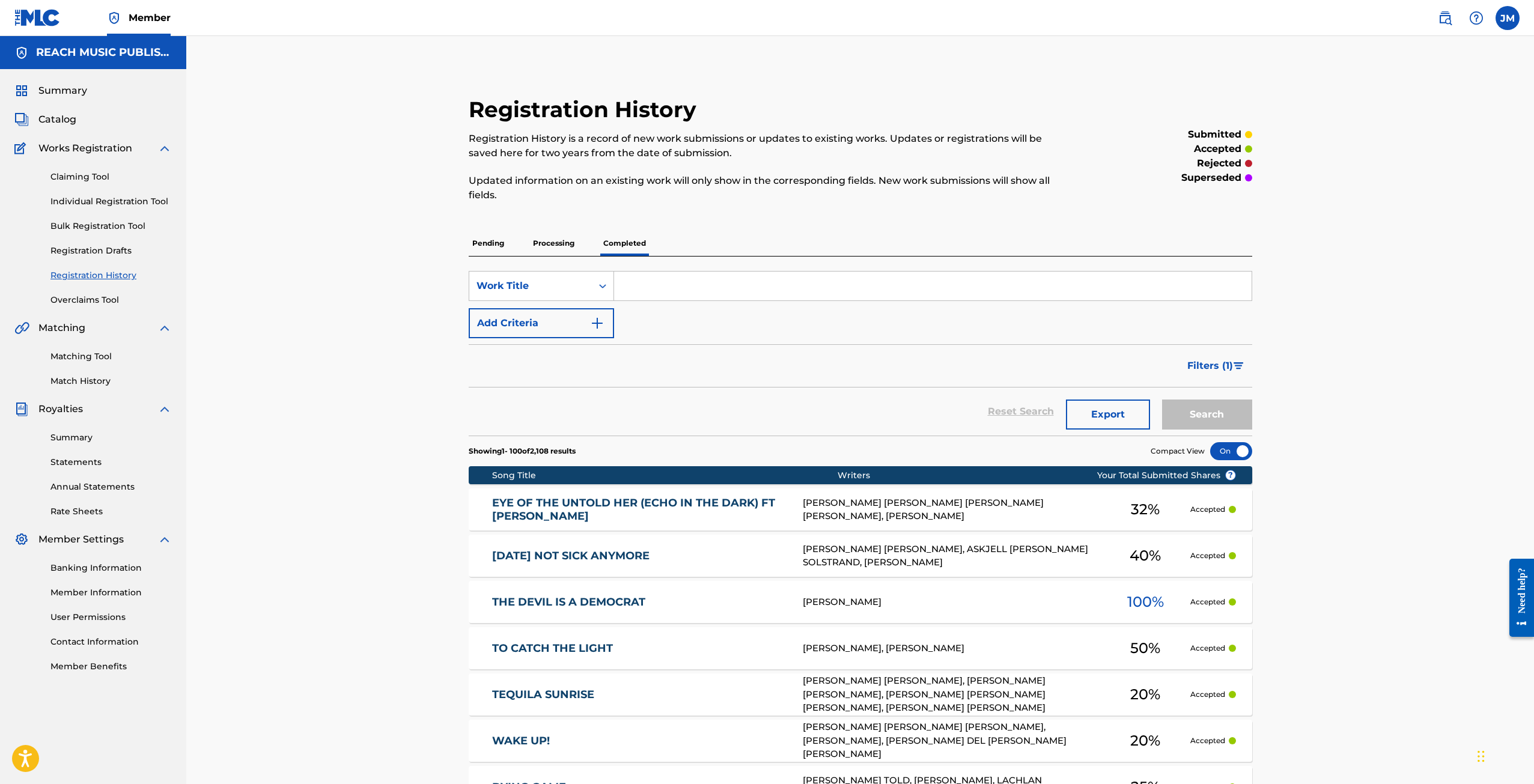
click at [517, 106] on h2 "Registration History" at bounding box center [586, 110] width 234 height 27
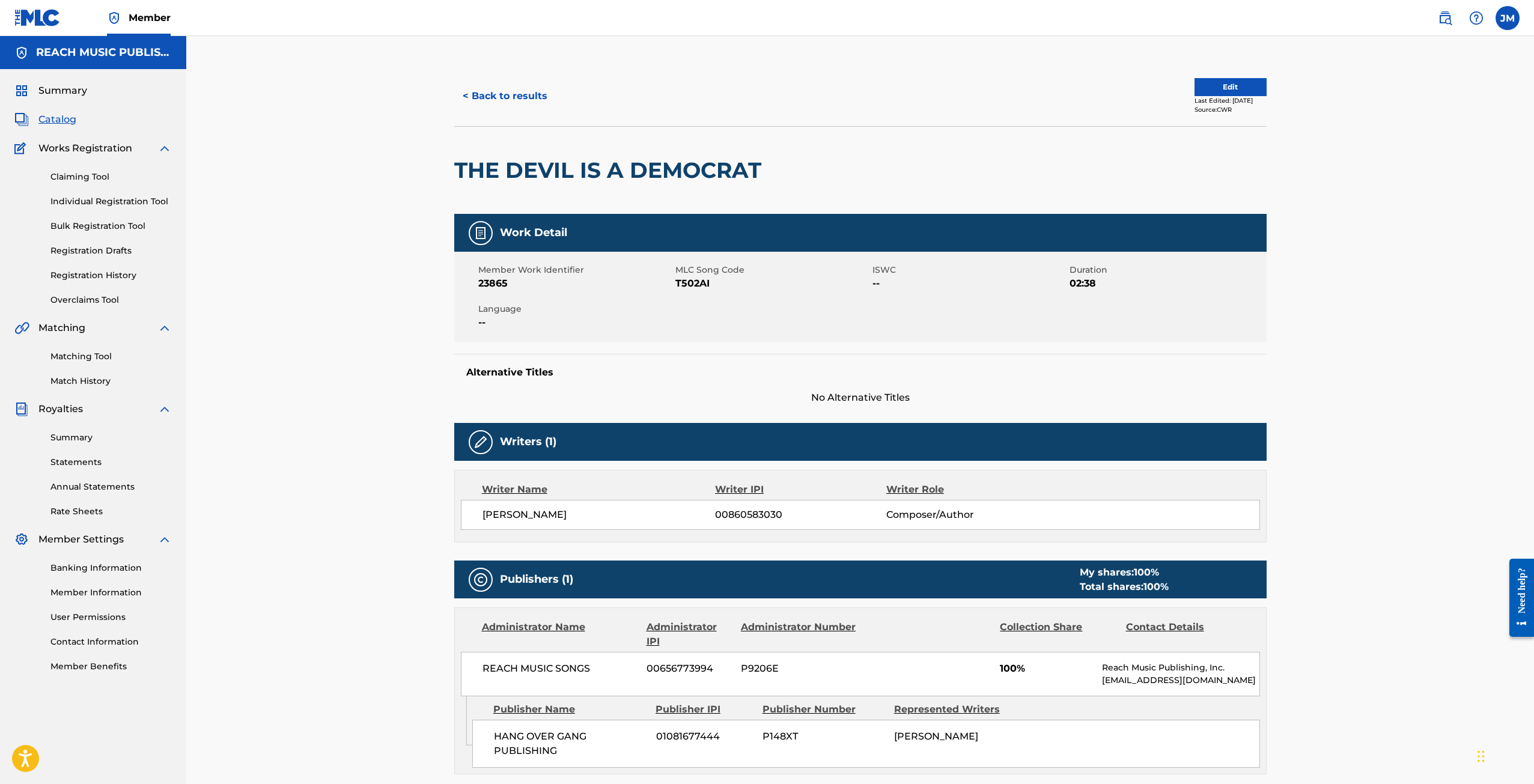
click at [502, 94] on button "< Back to results" at bounding box center [505, 97] width 101 height 30
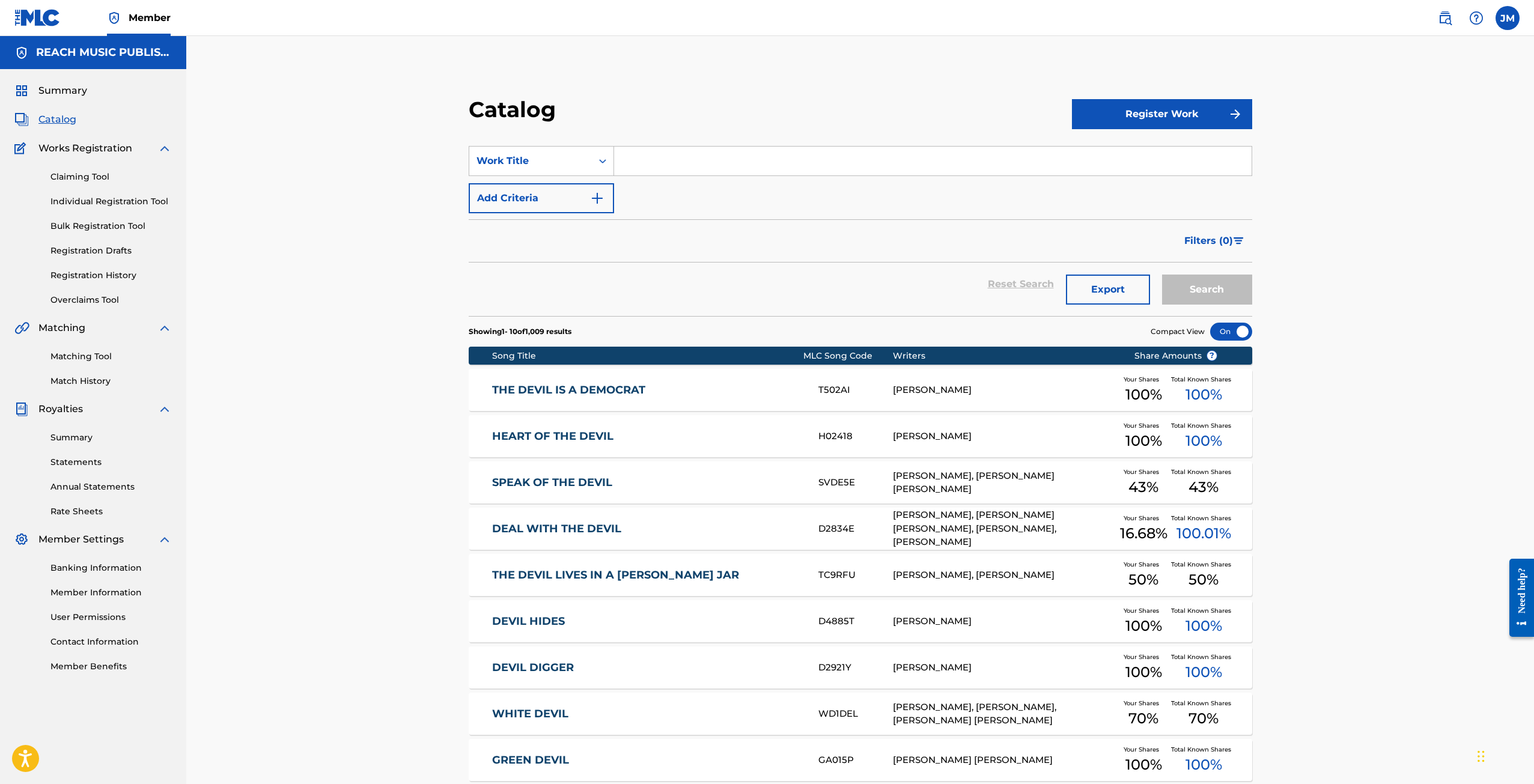
click at [669, 146] on section "SearchWithCriteria283540aa-f7fb-4d30-9dc4-f47266c22187 Work Title Add Criteria …" at bounding box center [861, 223] width 784 height 184
click at [671, 153] on input "Search Form" at bounding box center [933, 161] width 638 height 28
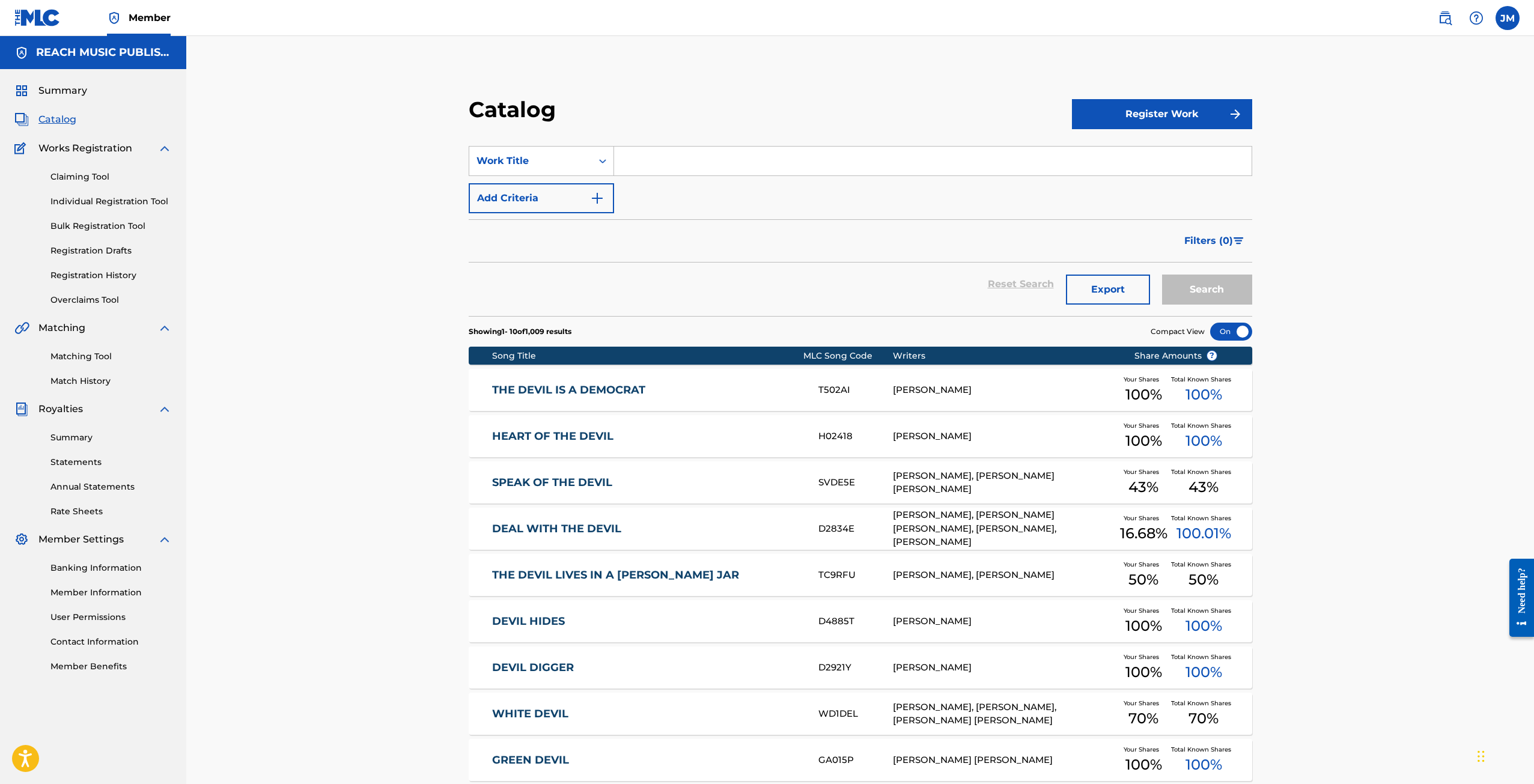
click at [671, 153] on input "Search Form" at bounding box center [933, 161] width 638 height 28
click at [93, 201] on link "Individual Registration Tool" at bounding box center [111, 202] width 121 height 13
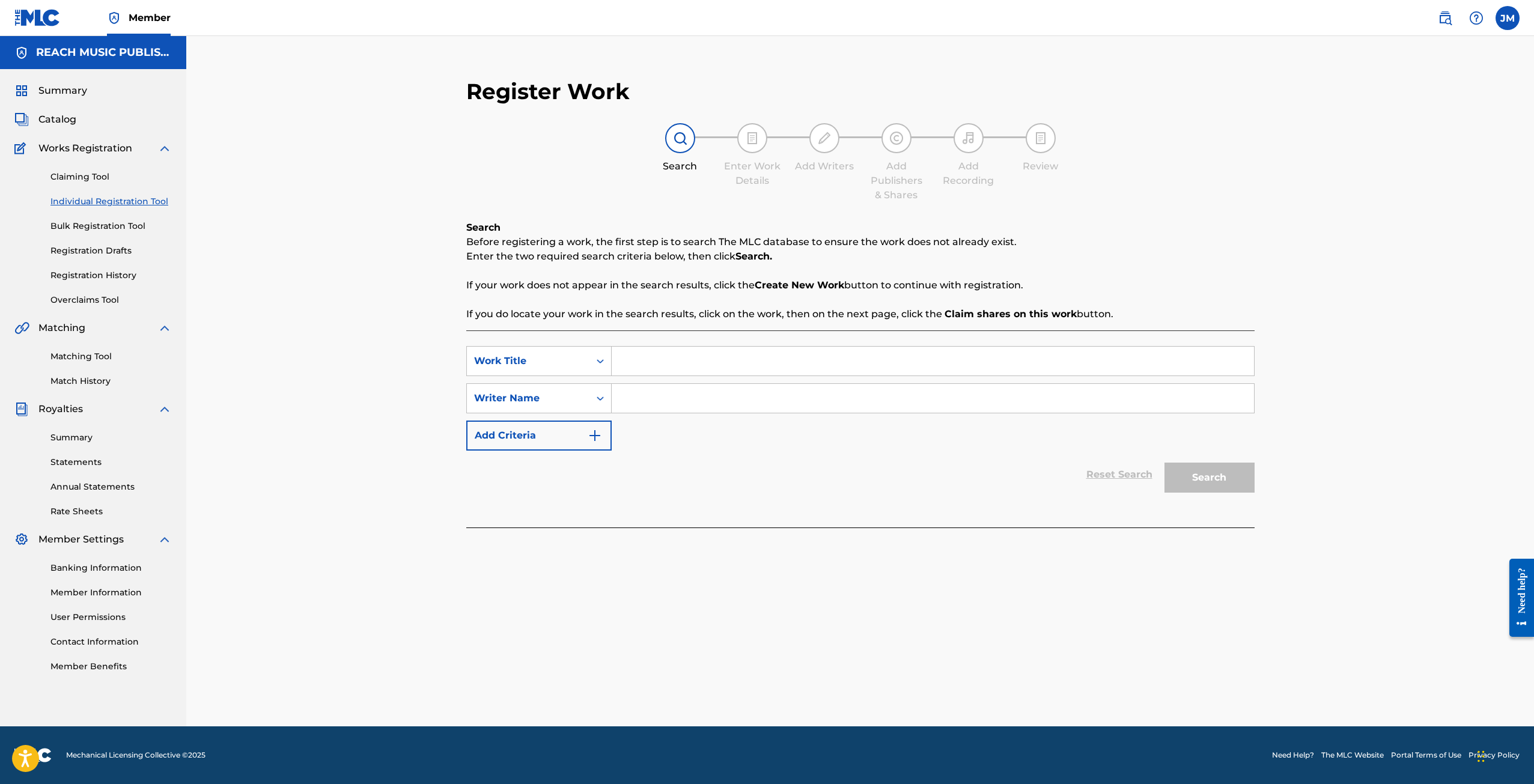
click at [118, 267] on div "Claiming Tool Individual Registration Tool Bulk Registration Tool Registration …" at bounding box center [93, 231] width 157 height 151
click at [118, 267] on div "Claiming Tool Individual Registration Tool Bulk Registration Tool Registration …" at bounding box center [93, 231] width 157 height 151
click at [118, 271] on link "Registration History" at bounding box center [111, 275] width 121 height 13
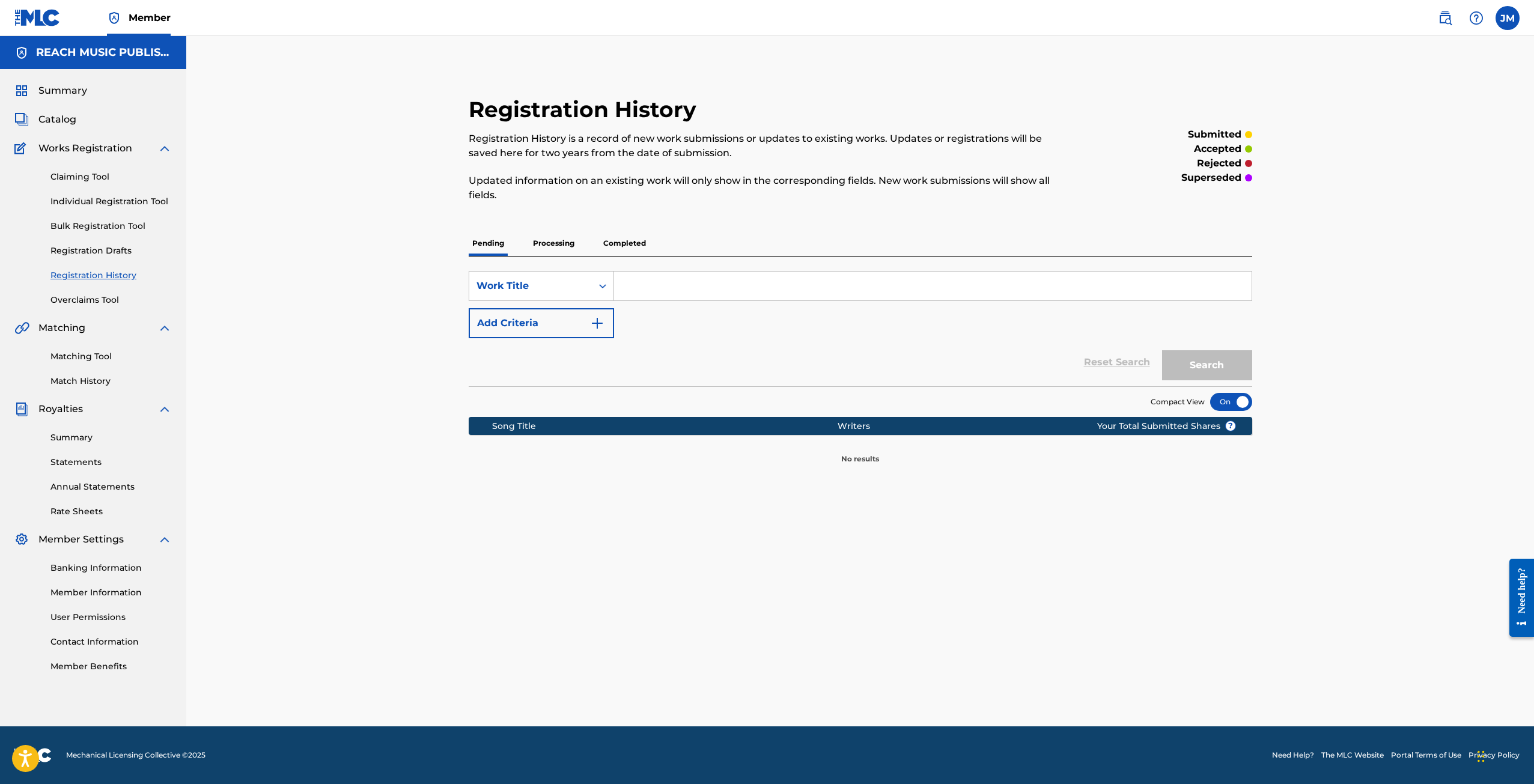
click at [540, 255] on p "Processing" at bounding box center [554, 244] width 49 height 25
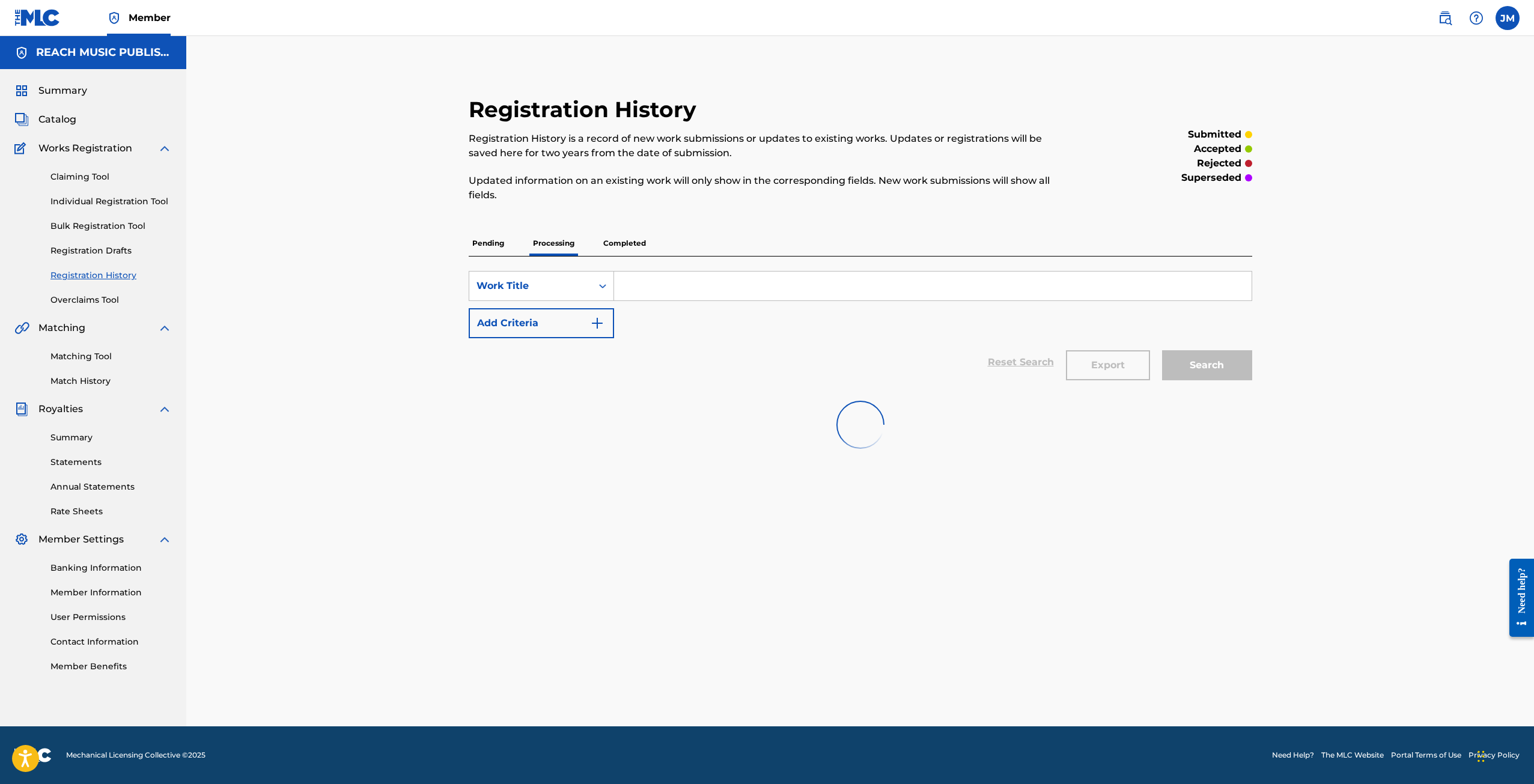
click at [546, 246] on p "Processing" at bounding box center [554, 244] width 49 height 25
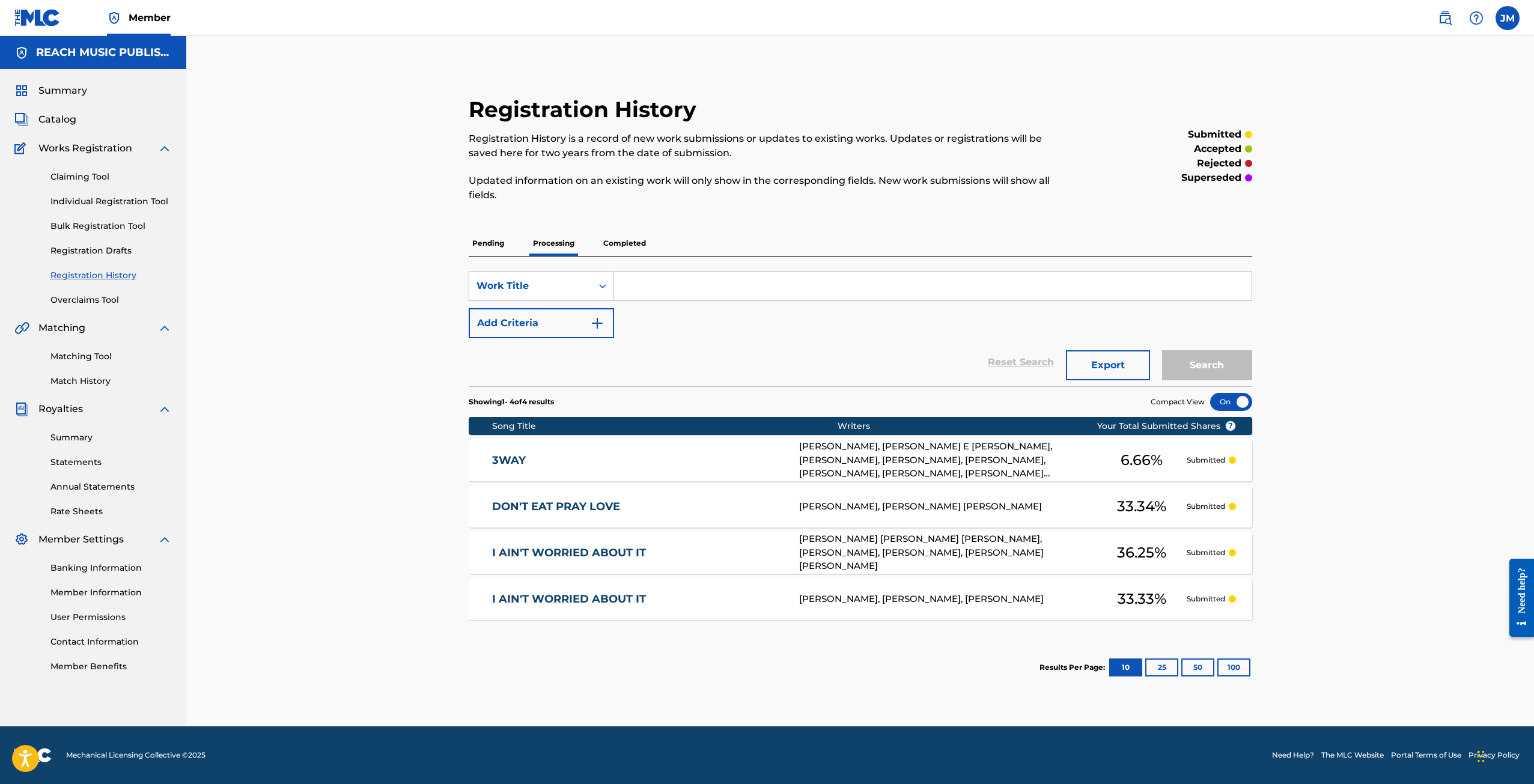
click at [682, 498] on div "DON'T EAT PRAY LOVE [PERSON_NAME], [PERSON_NAME] [PERSON_NAME] 33.34 % Submitted" at bounding box center [861, 506] width 784 height 42
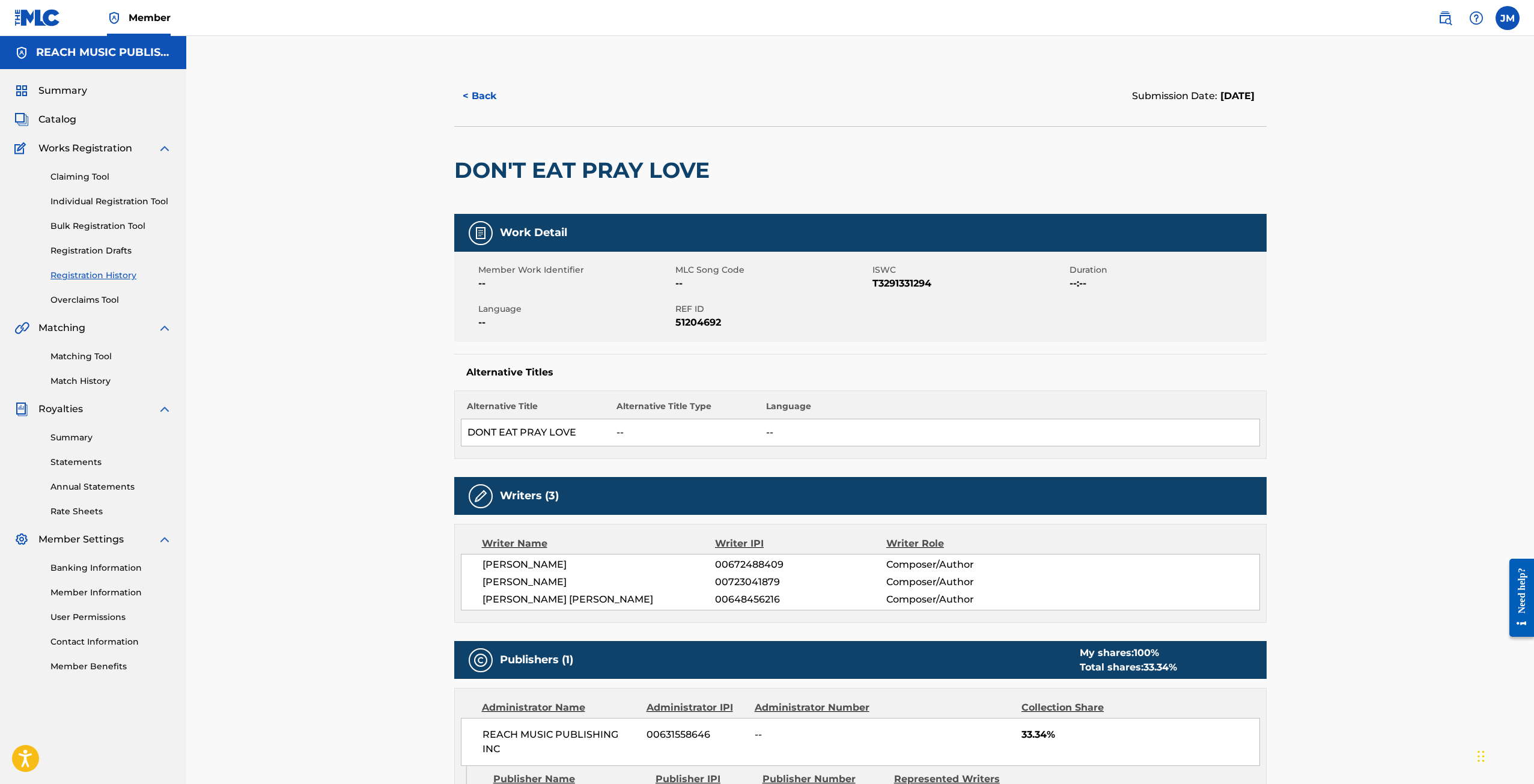
scroll to position [289, 0]
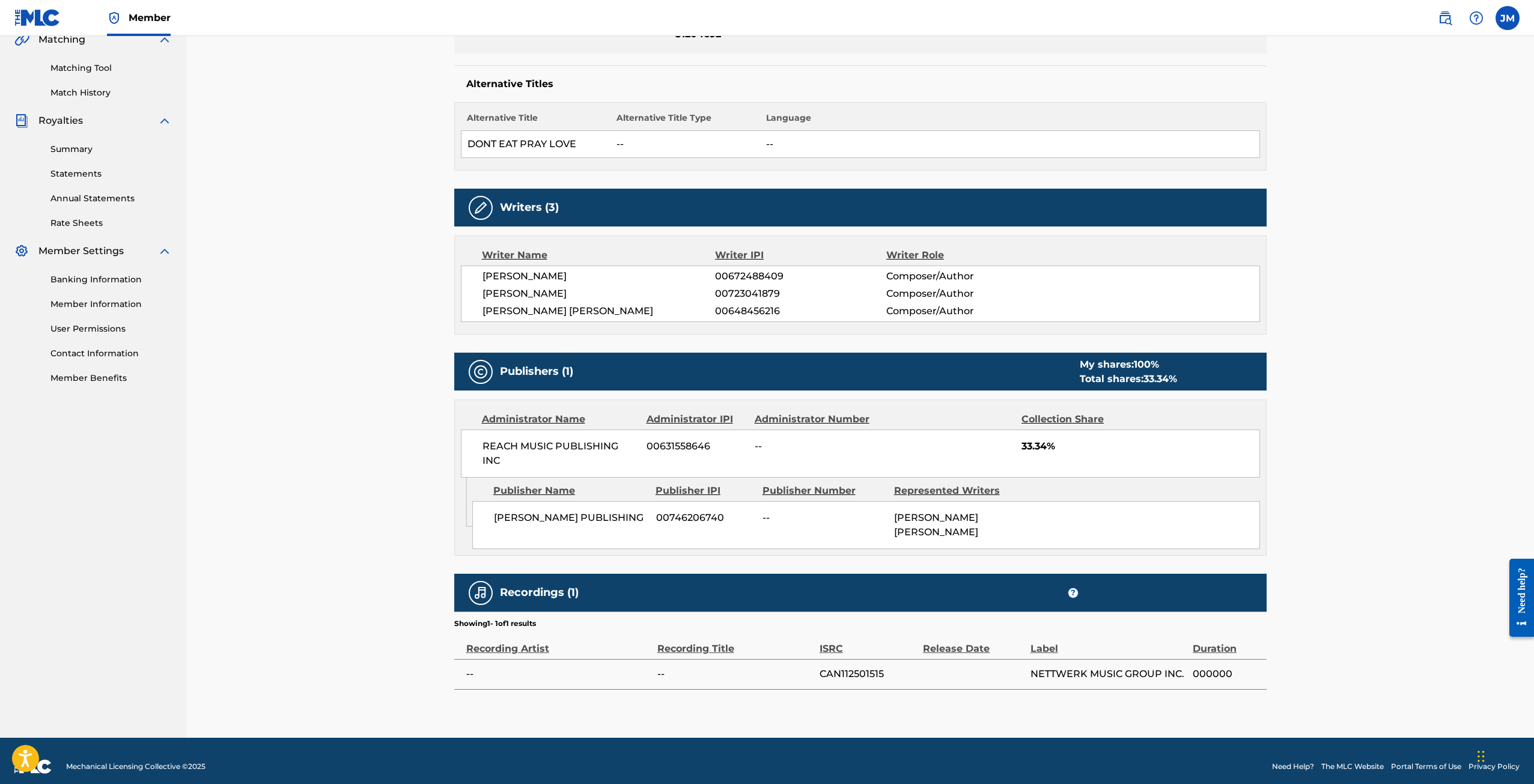
click at [1102, 667] on span "NETTWERK MUSIC GROUP INC." at bounding box center [1109, 674] width 157 height 14
drag, startPoint x: 1022, startPoint y: 657, endPoint x: 510, endPoint y: 649, distance: 512.1
click at [510, 659] on tr "-- -- CAN112501515 NETTWERK MUSIC GROUP INC. 000000" at bounding box center [860, 674] width 812 height 30
click at [510, 659] on td "--" at bounding box center [555, 674] width 203 height 30
drag, startPoint x: 716, startPoint y: 661, endPoint x: 1399, endPoint y: 676, distance: 683.2
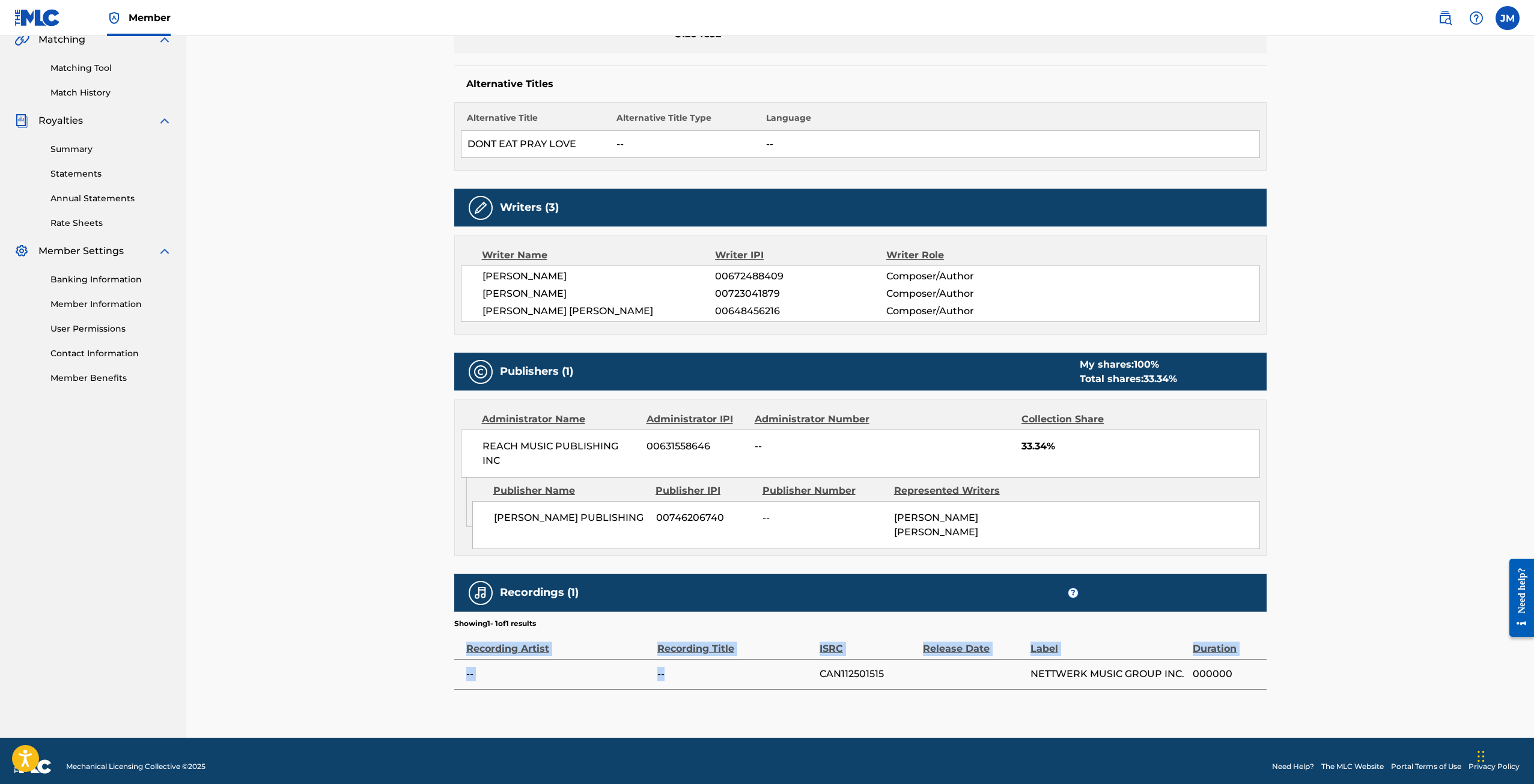
click at [1399, 676] on div "< Back Submission Date: [DATE] DON'T EAT PRAY LOVE Work Detail Member Work Iden…" at bounding box center [861, 243] width 1348 height 990
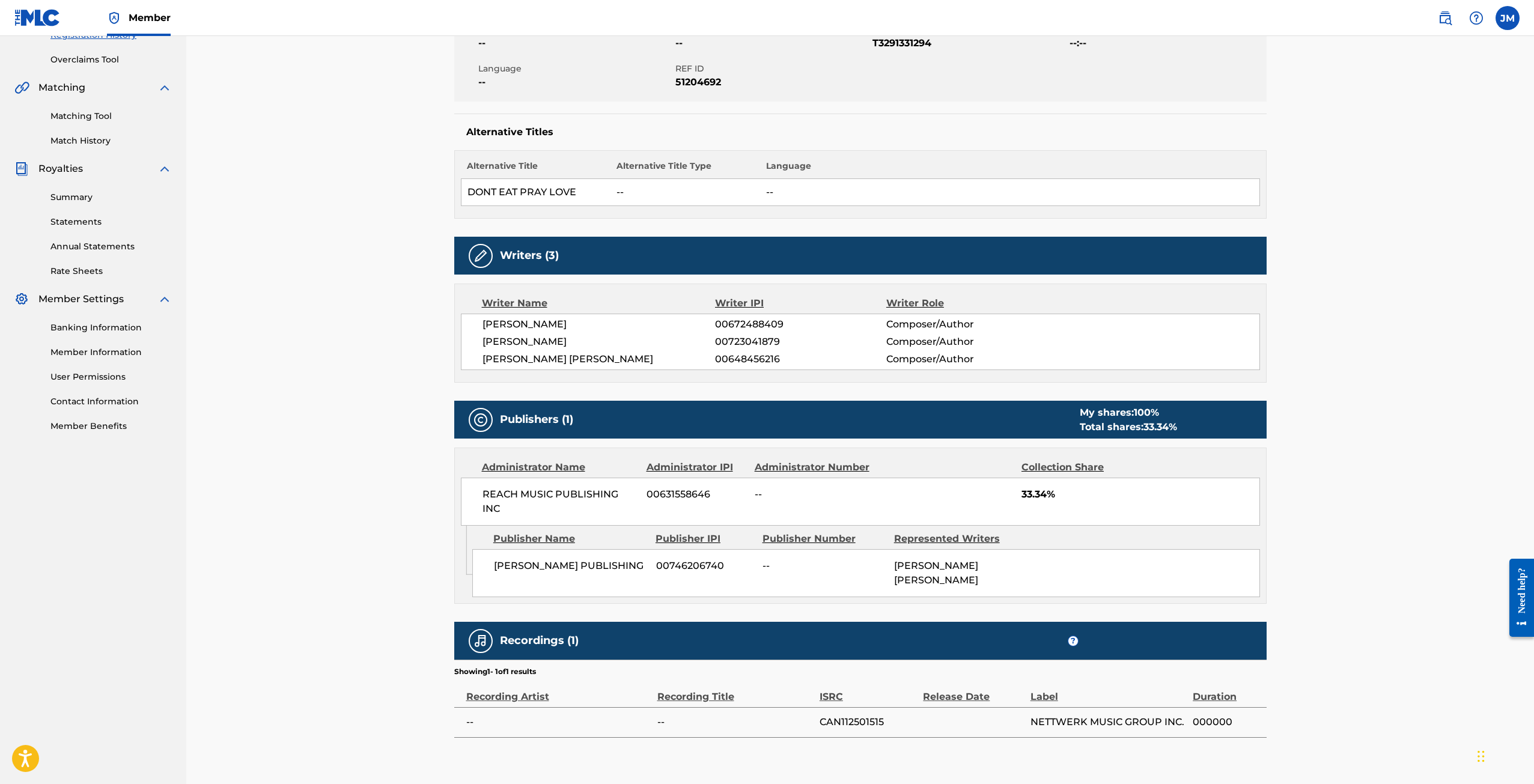
scroll to position [0, 0]
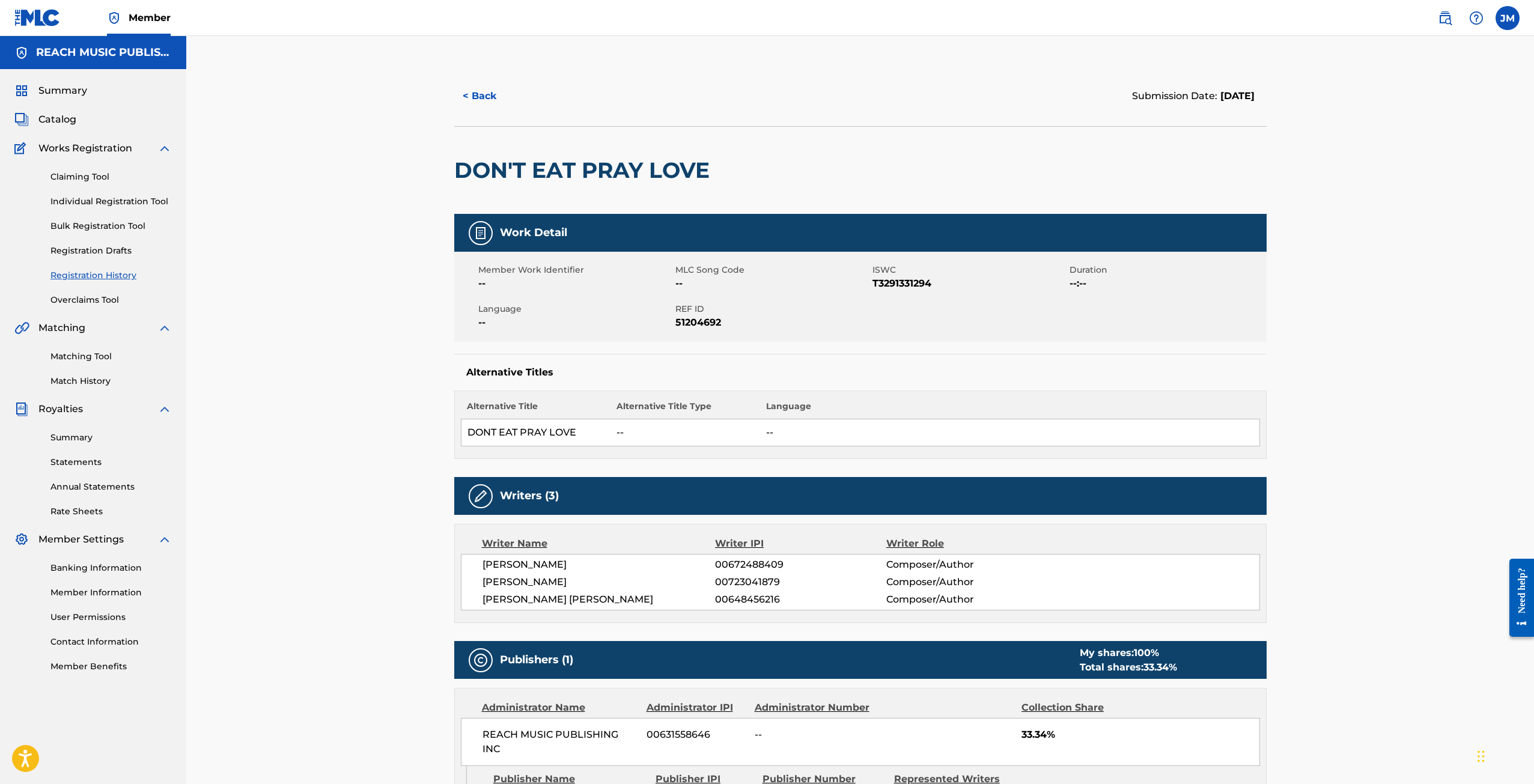
click at [482, 95] on button "< Back" at bounding box center [490, 97] width 72 height 30
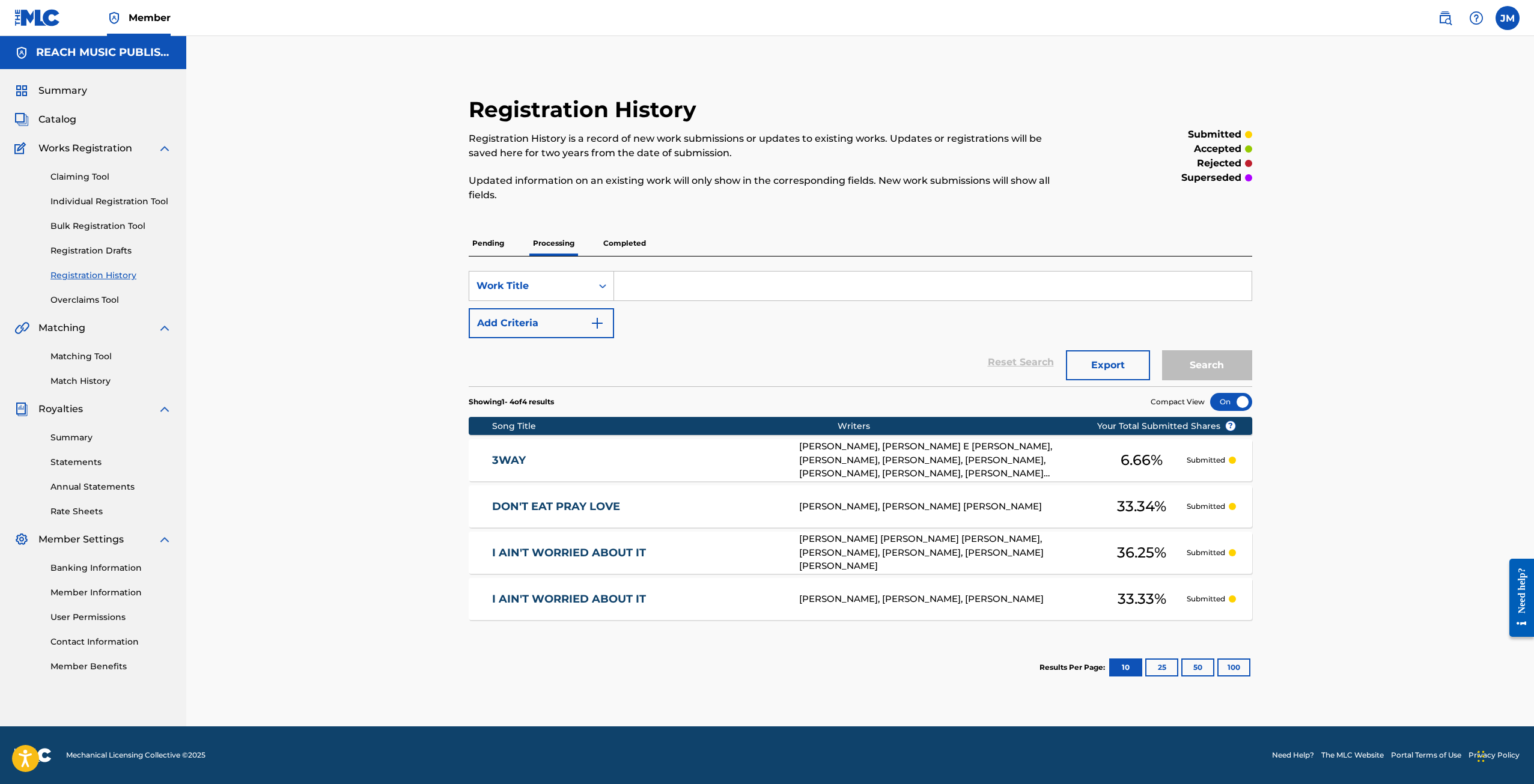
click at [513, 464] on link "3WAY" at bounding box center [638, 460] width 291 height 13
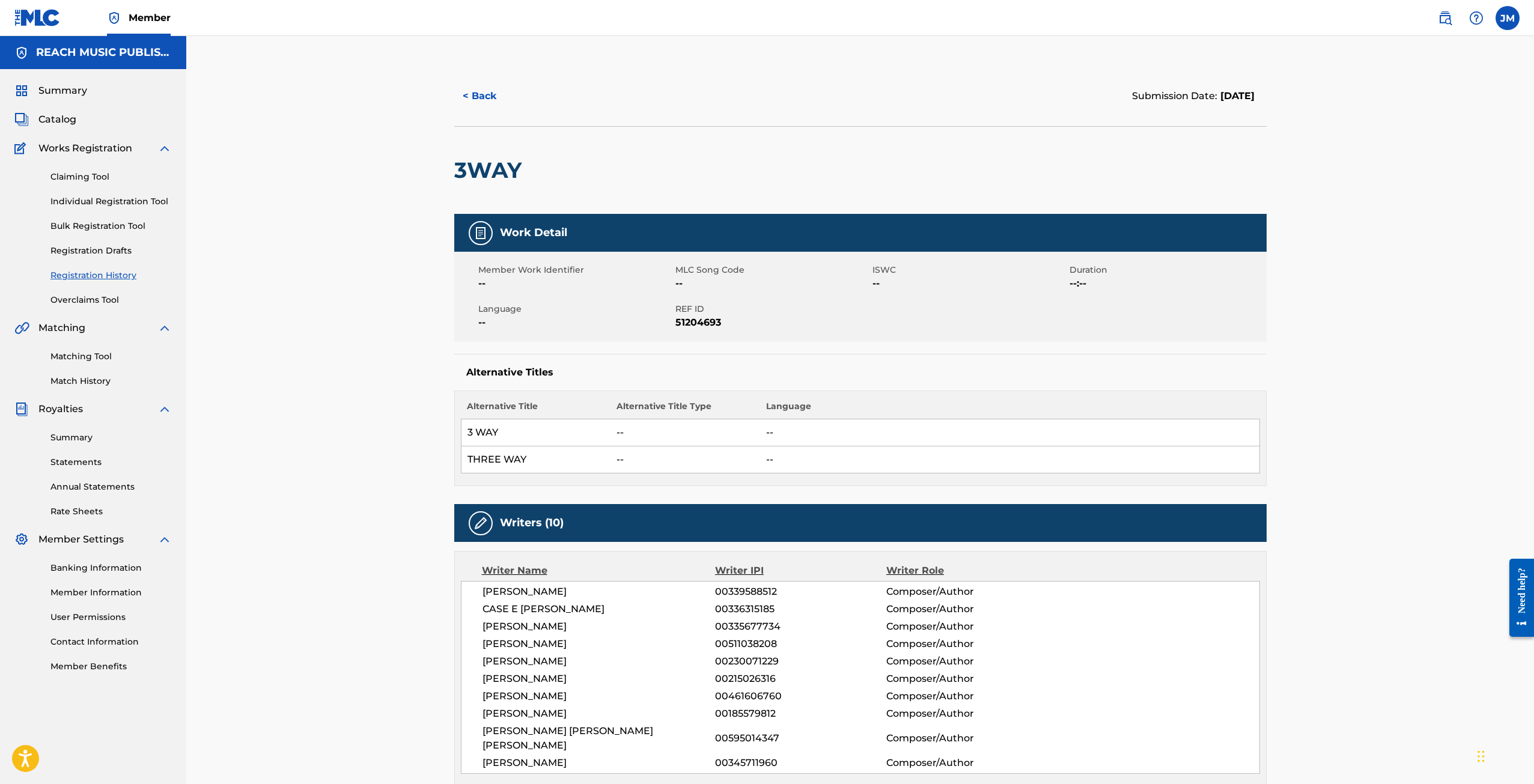
click at [472, 109] on button "< Back" at bounding box center [490, 97] width 72 height 30
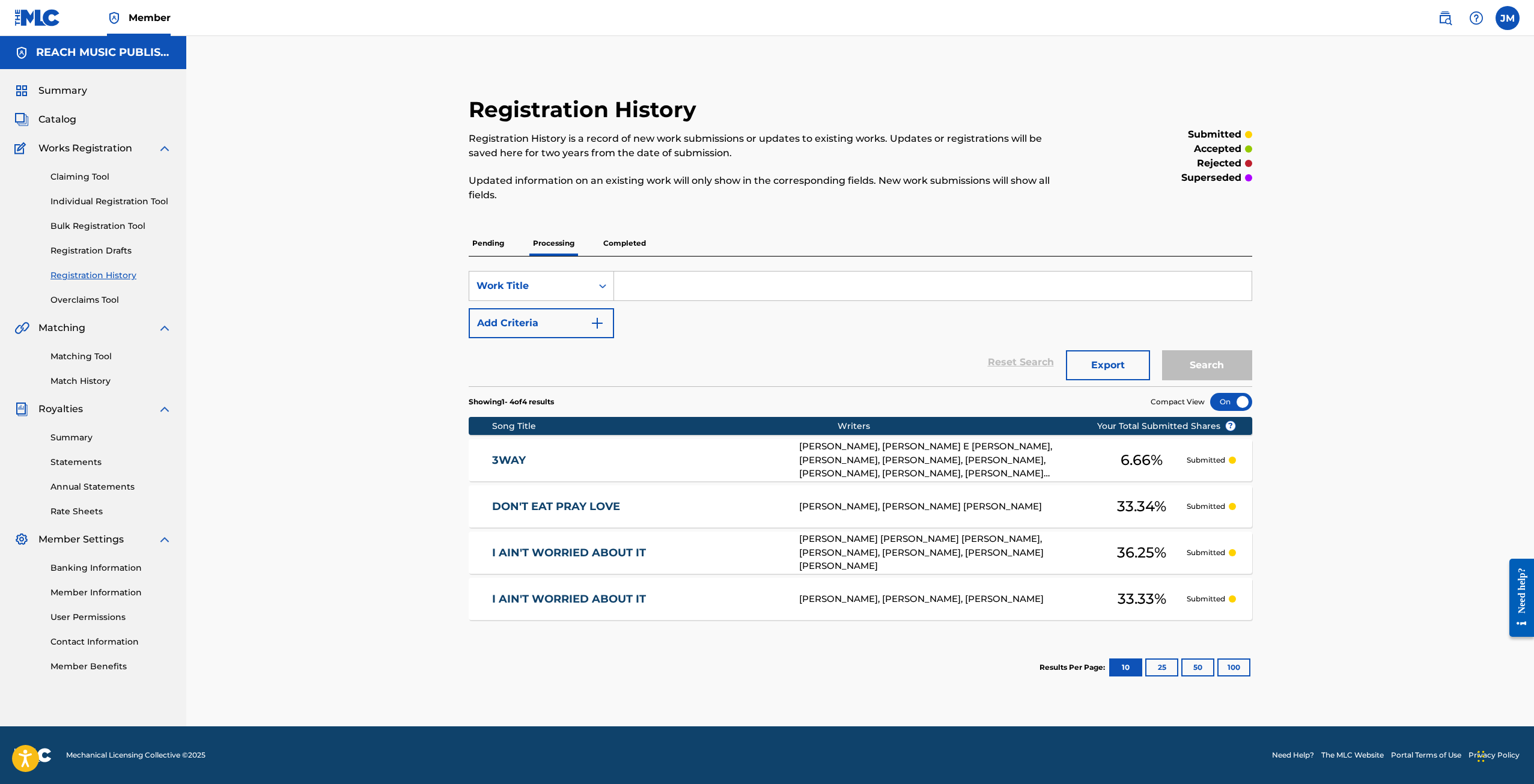
click at [626, 592] on div "I AIN'T WORRIED ABOUT IT I267FY [PERSON_NAME], [PERSON_NAME], [PERSON_NAME] 33.…" at bounding box center [861, 599] width 784 height 42
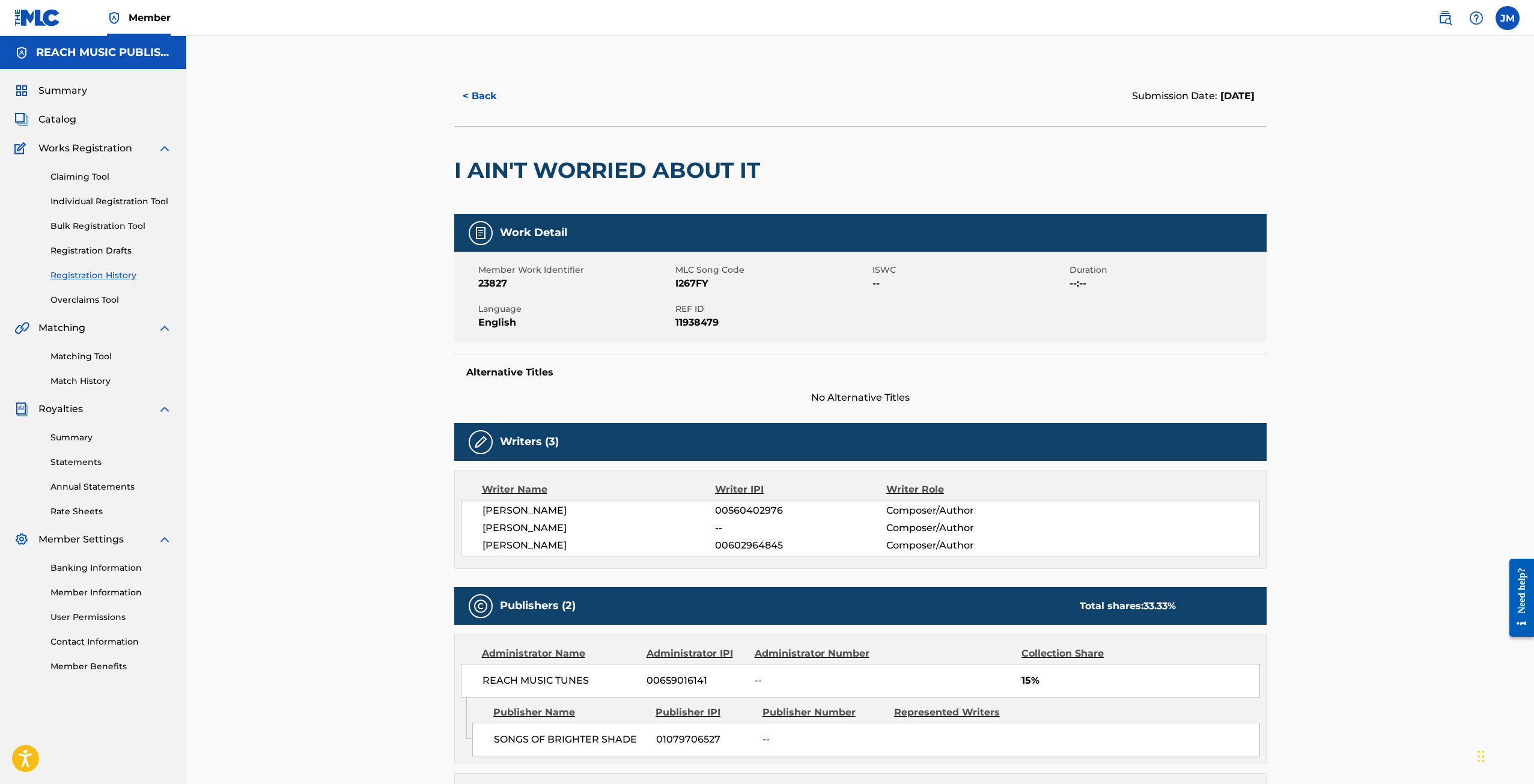
click at [474, 97] on button "< Back" at bounding box center [490, 97] width 72 height 30
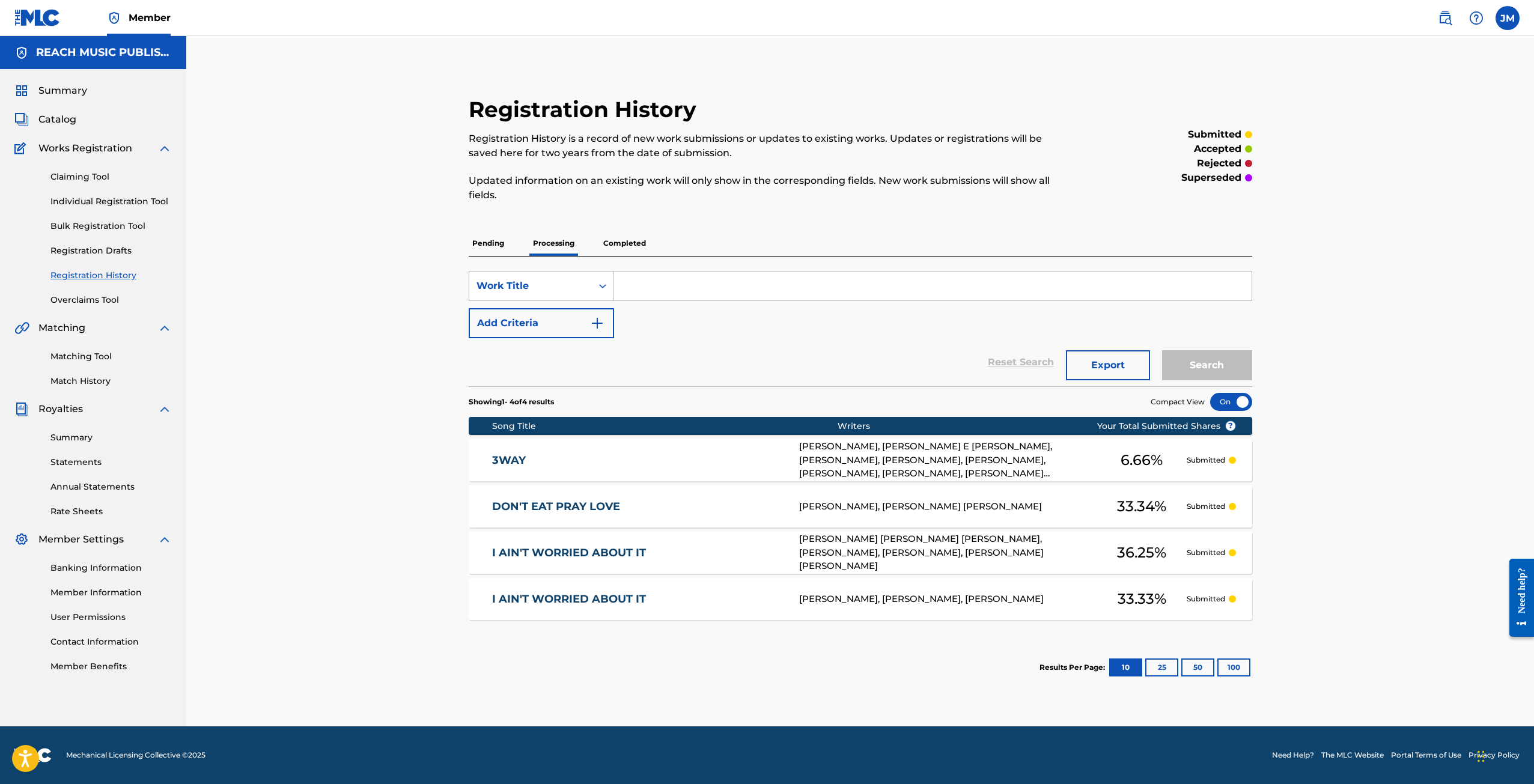
click at [706, 536] on div "I AIN'T WORRIED ABOUT IT [PERSON_NAME] [PERSON_NAME] [PERSON_NAME], [PERSON_NAM…" at bounding box center [861, 552] width 784 height 42
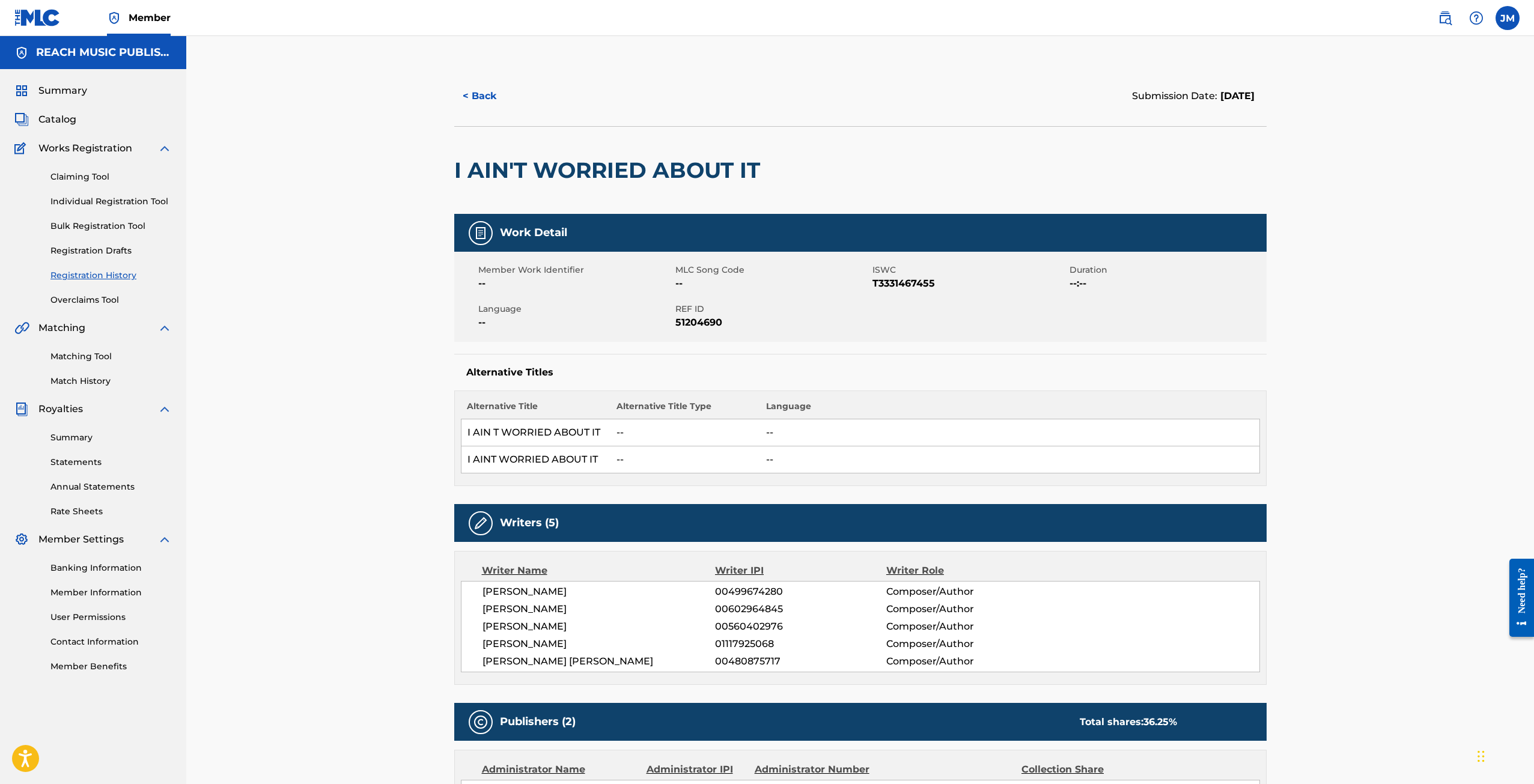
click at [494, 97] on button "< Back" at bounding box center [490, 97] width 72 height 30
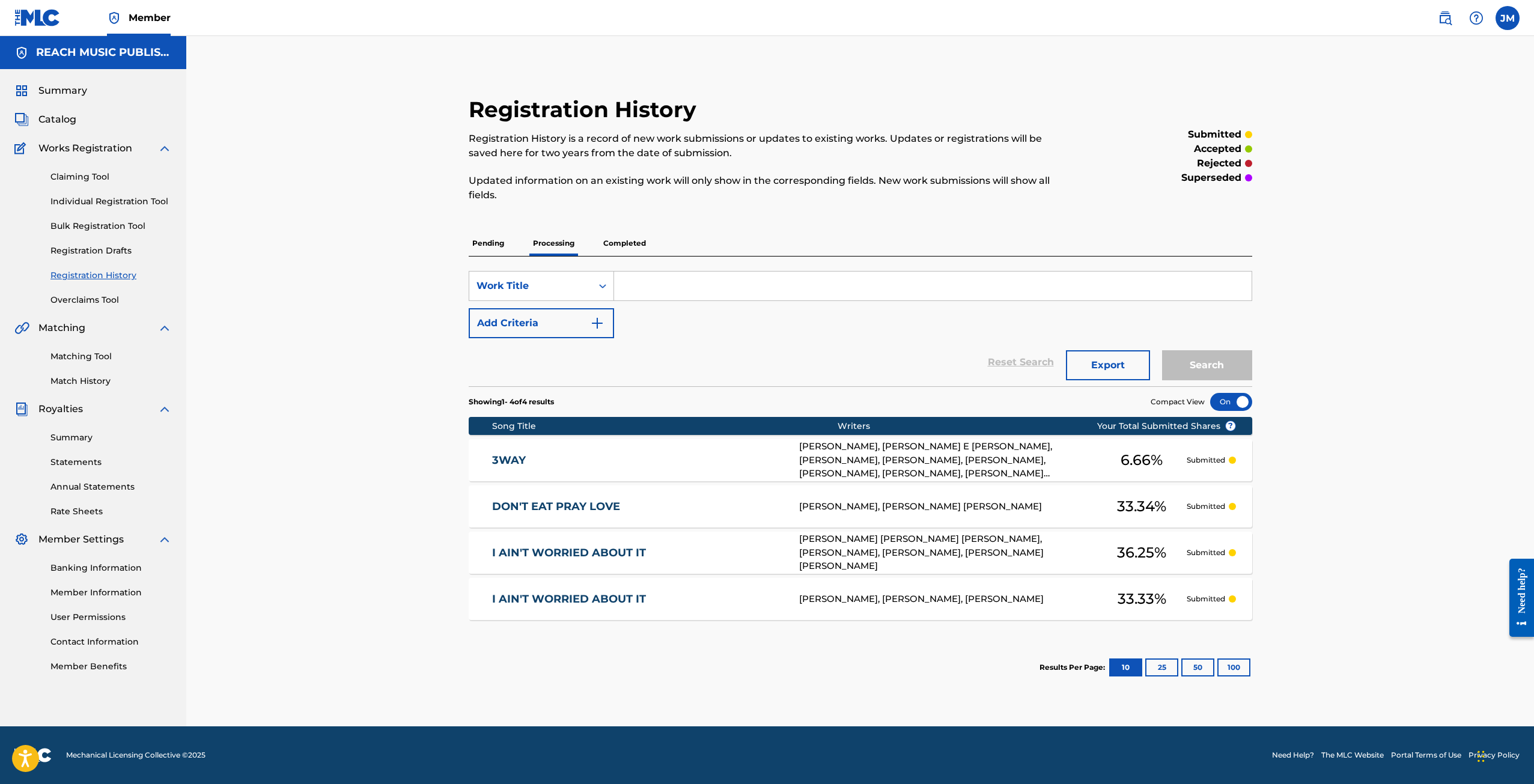
click at [75, 112] on div "Summary Catalog Works Registration Claiming Tool Individual Registration Tool B…" at bounding box center [93, 378] width 187 height 619
click at [75, 113] on span "Catalog" at bounding box center [58, 119] width 38 height 14
